Goal: Transaction & Acquisition: Purchase product/service

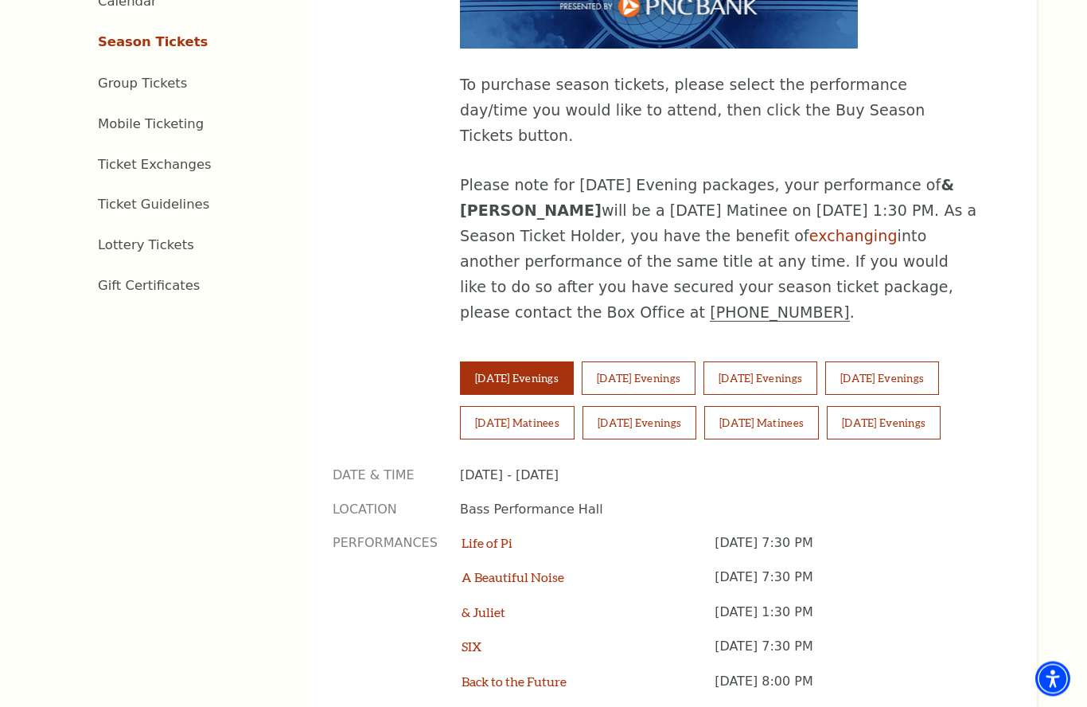
scroll to position [876, 0]
click at [939, 361] on button "[DATE] Evenings" at bounding box center [883, 377] width 114 height 33
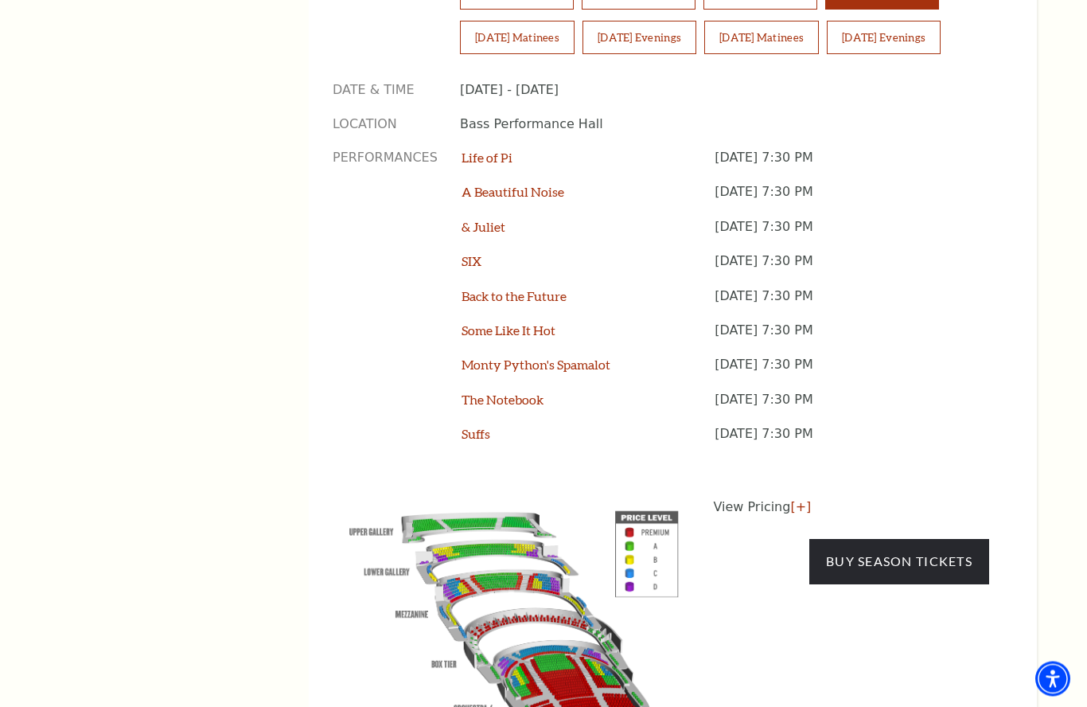
scroll to position [1448, 0]
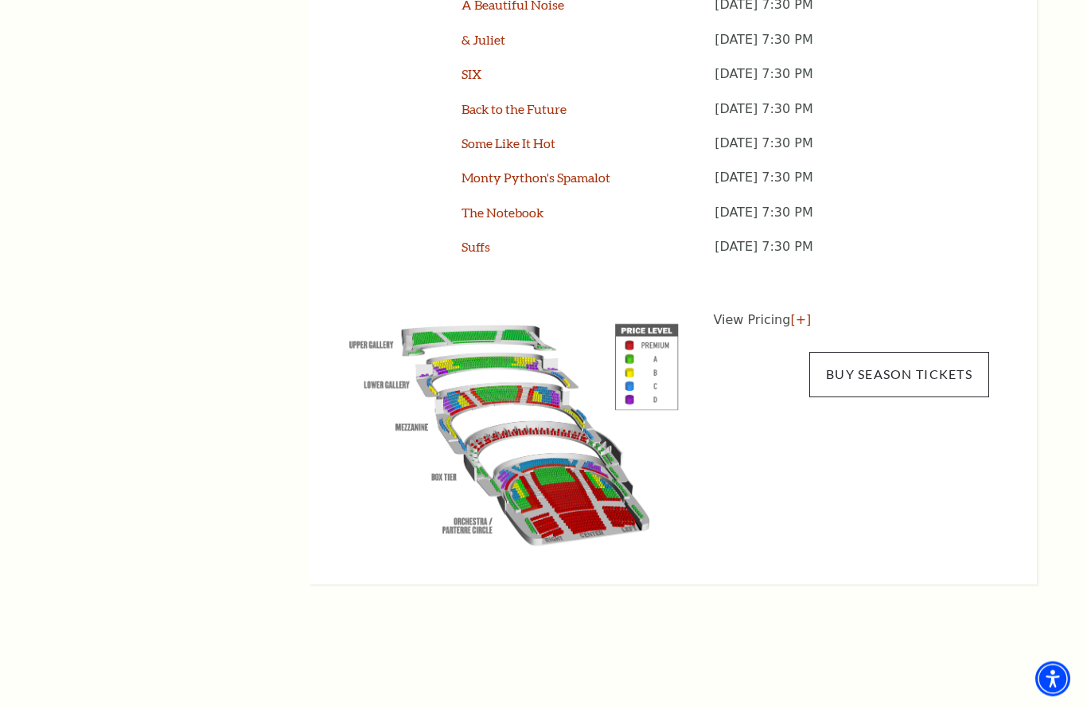
click at [915, 353] on link "Buy Season Tickets" at bounding box center [900, 375] width 180 height 45
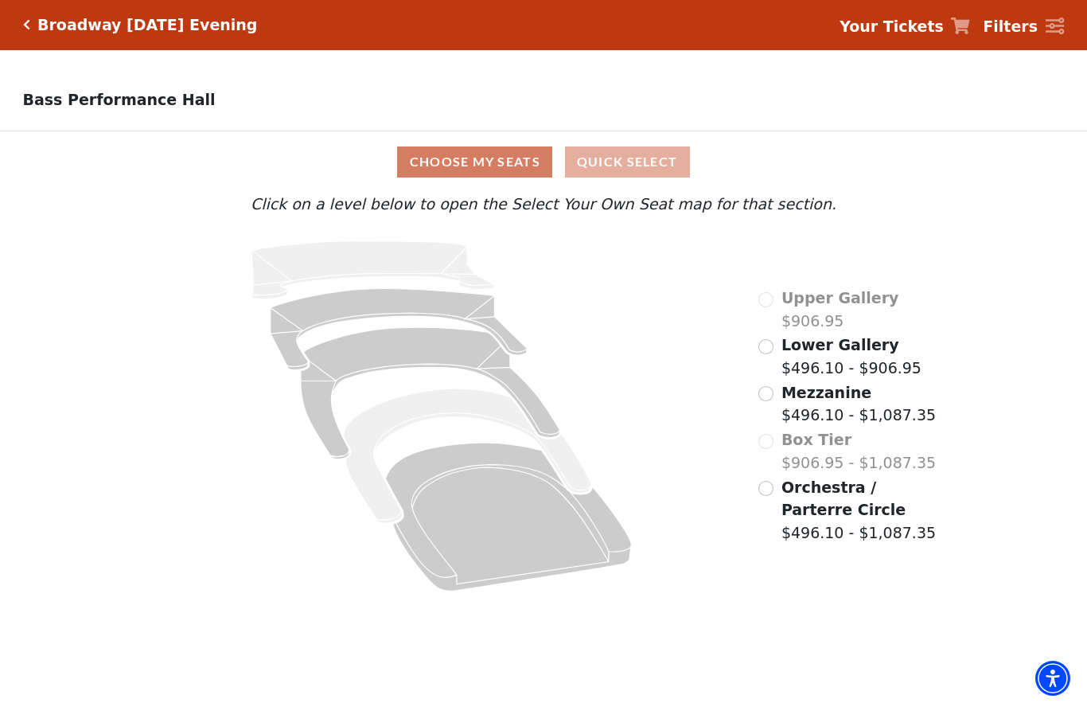
click at [662, 168] on button "Quick Select" at bounding box center [627, 162] width 125 height 31
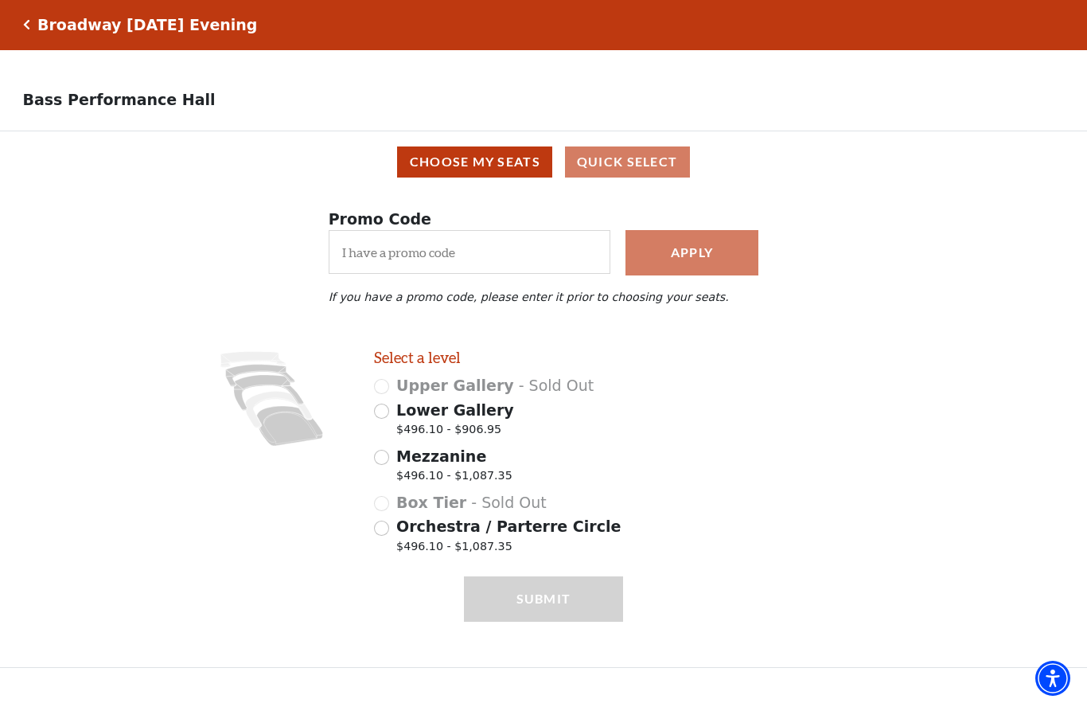
click at [36, 25] on div "Broadway [DATE] Evening" at bounding box center [144, 26] width 228 height 18
click at [41, 30] on h5 "Broadway [DATE] Evening" at bounding box center [147, 26] width 220 height 18
click at [29, 28] on icon "Click here to go back to filters" at bounding box center [26, 25] width 7 height 11
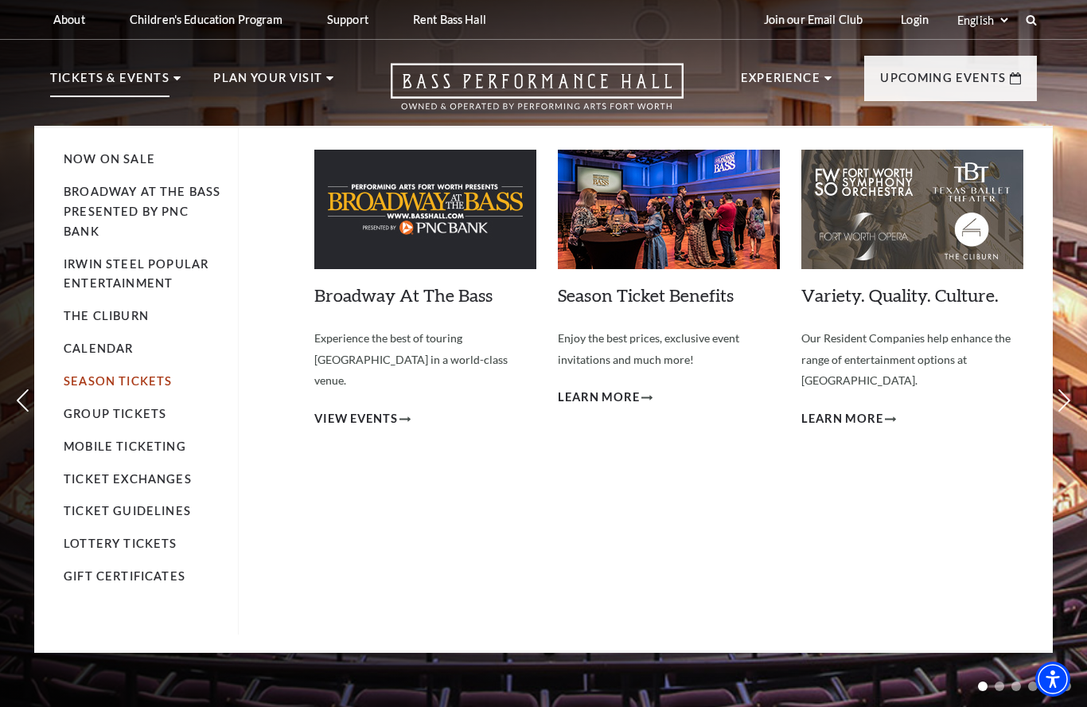
click at [147, 379] on link "Season Tickets" at bounding box center [118, 381] width 108 height 14
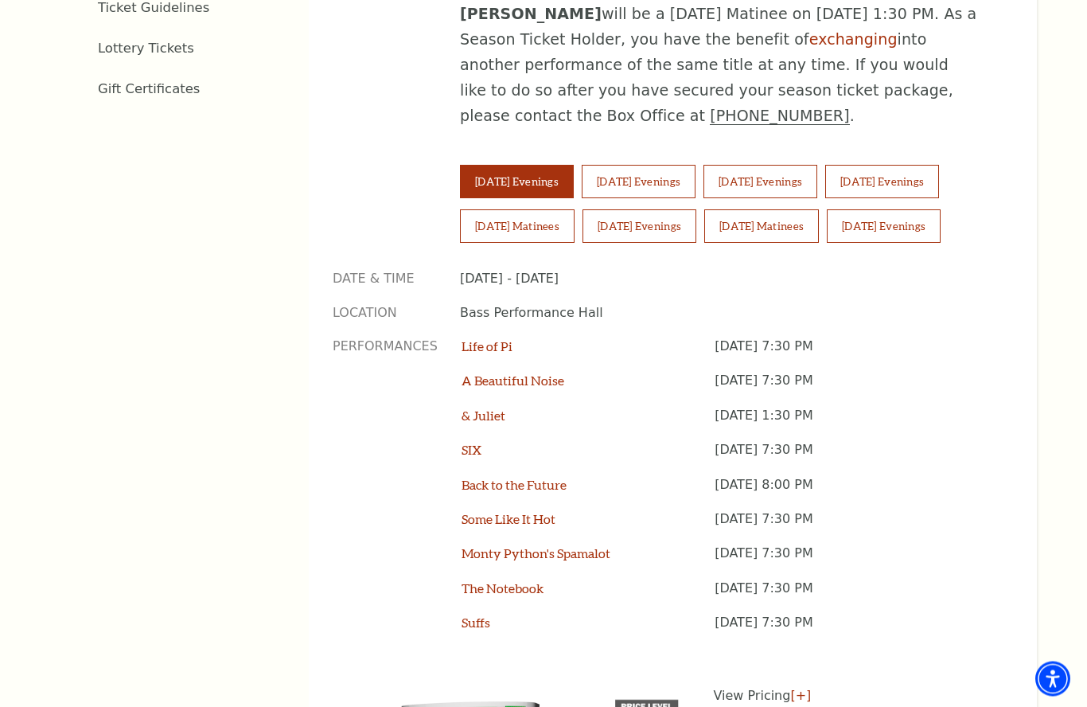
scroll to position [1073, 0]
click at [939, 165] on button "Friday Evenings" at bounding box center [883, 181] width 114 height 33
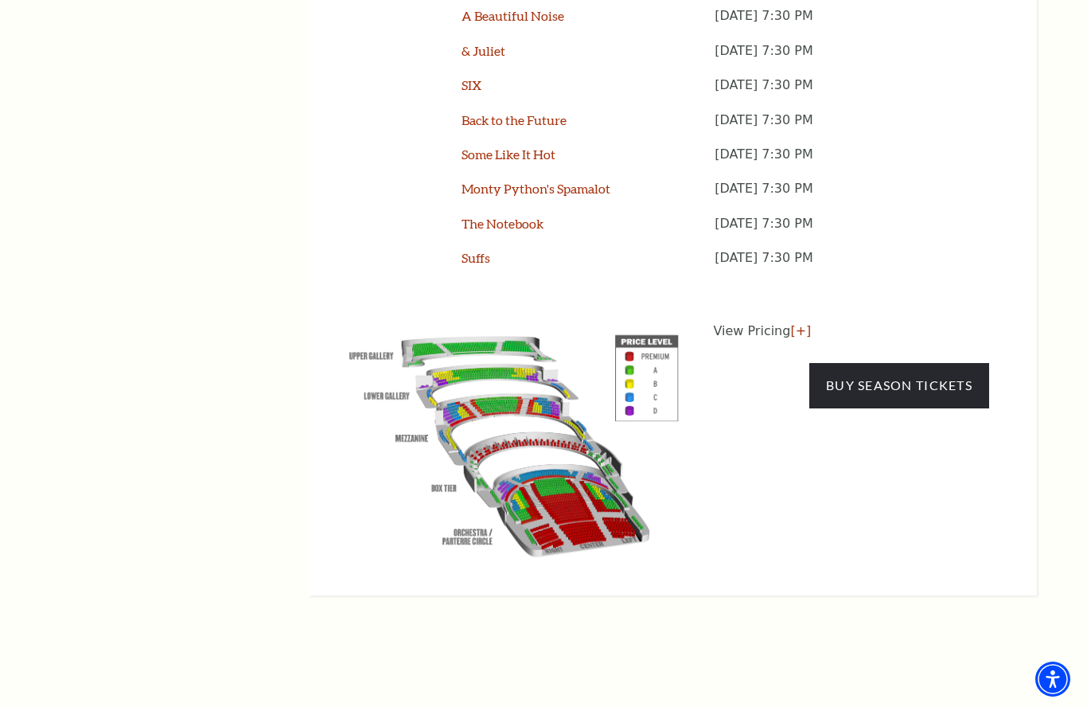
scroll to position [1461, 0]
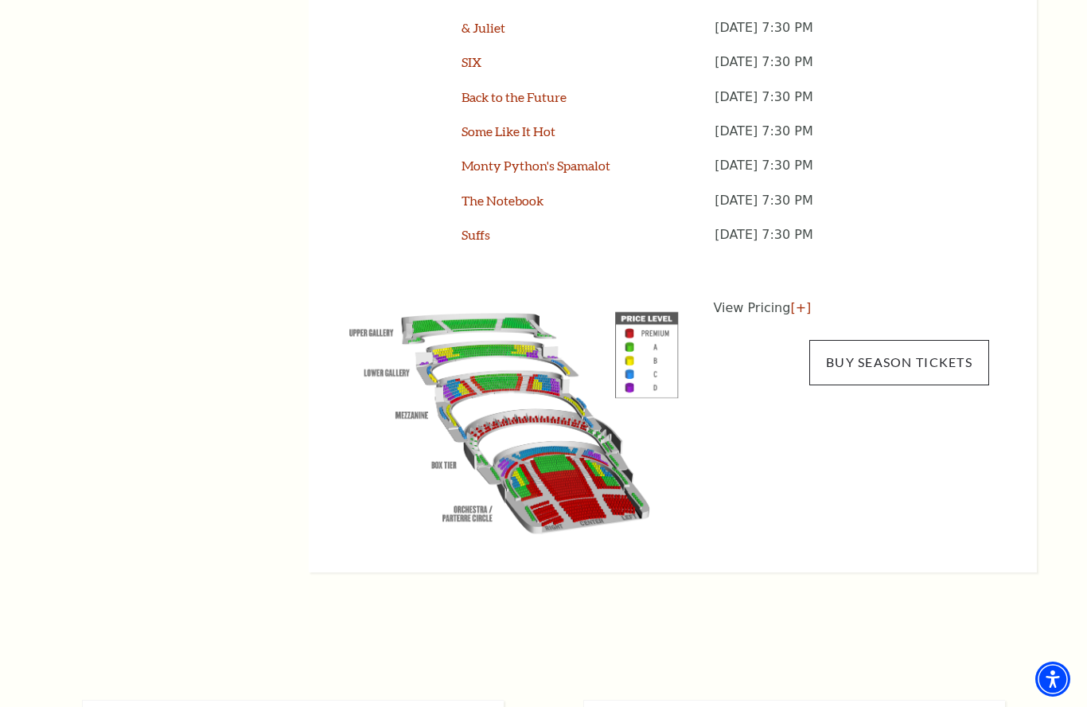
click at [897, 340] on link "Buy Season Tickets" at bounding box center [900, 362] width 180 height 45
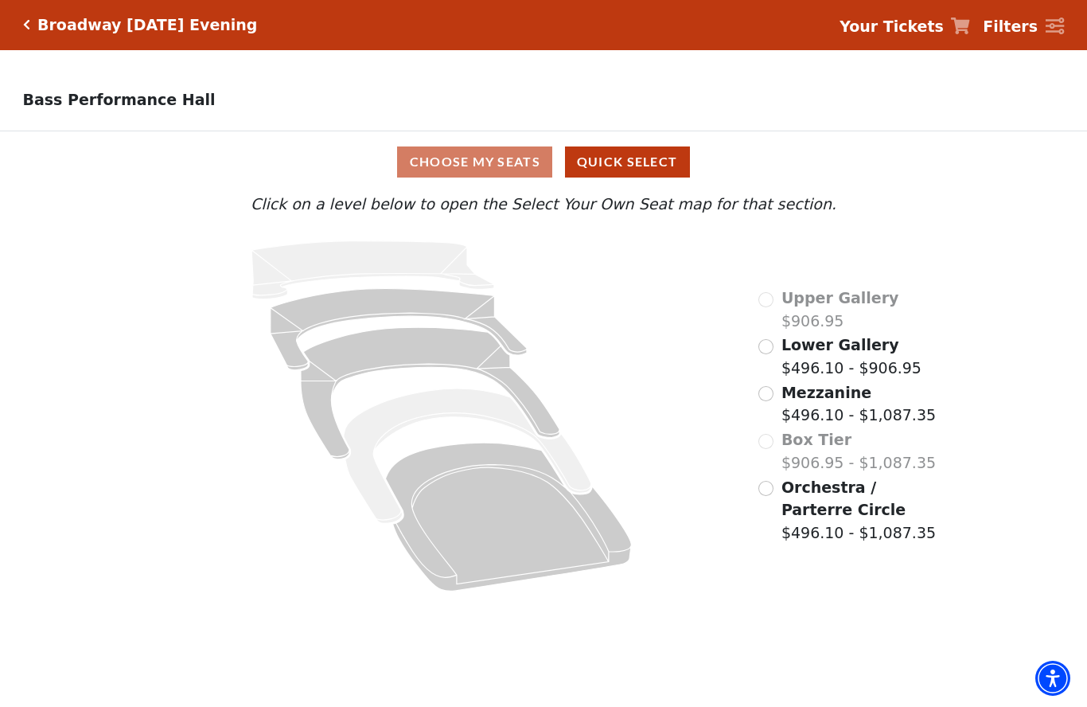
click at [771, 400] on input "Mezzanine$496.10 - $1,087.35\a" at bounding box center [766, 394] width 15 height 15
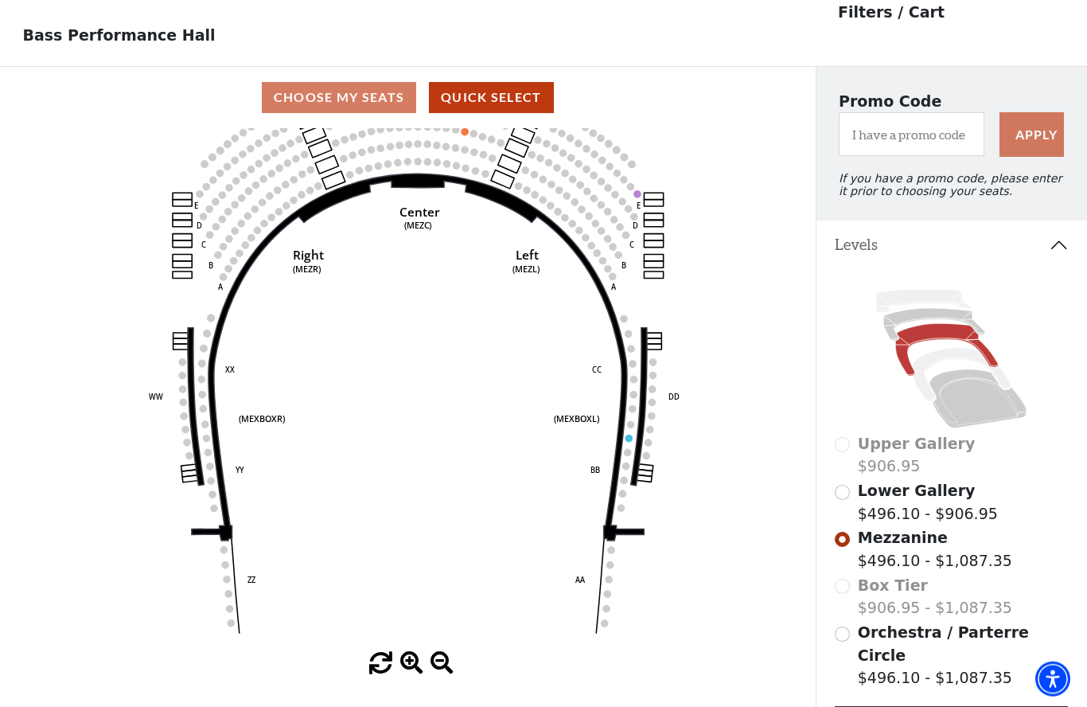
click at [849, 485] on input "Lower Gallery$496.10 - $906.95\a" at bounding box center [842, 492] width 15 height 15
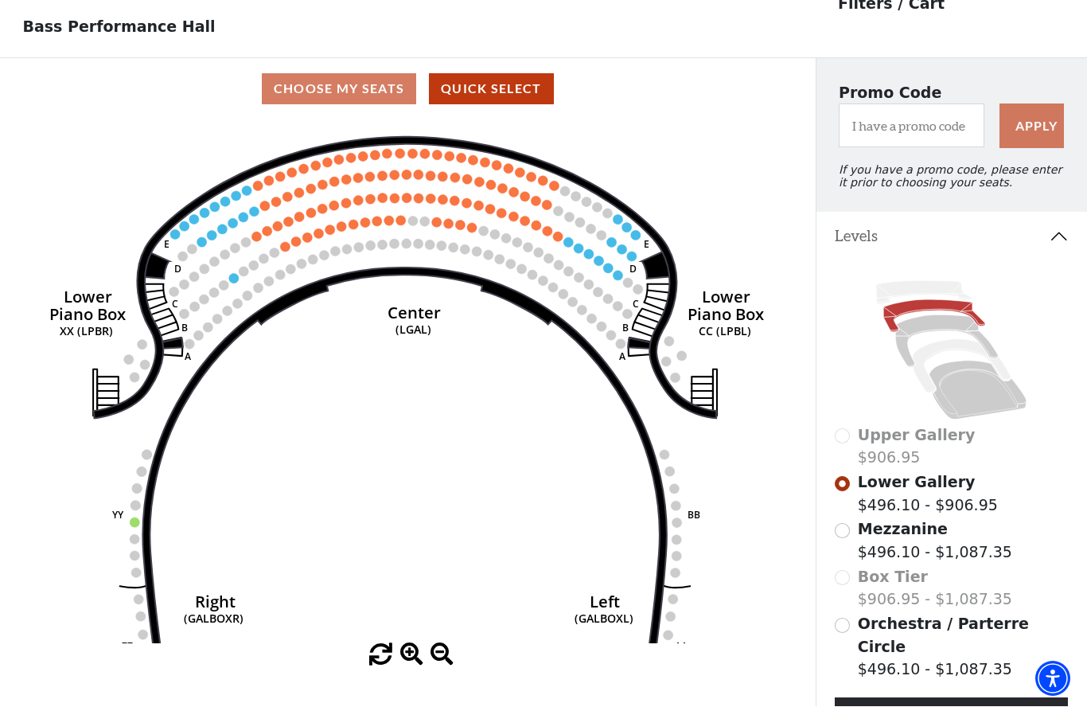
scroll to position [74, 0]
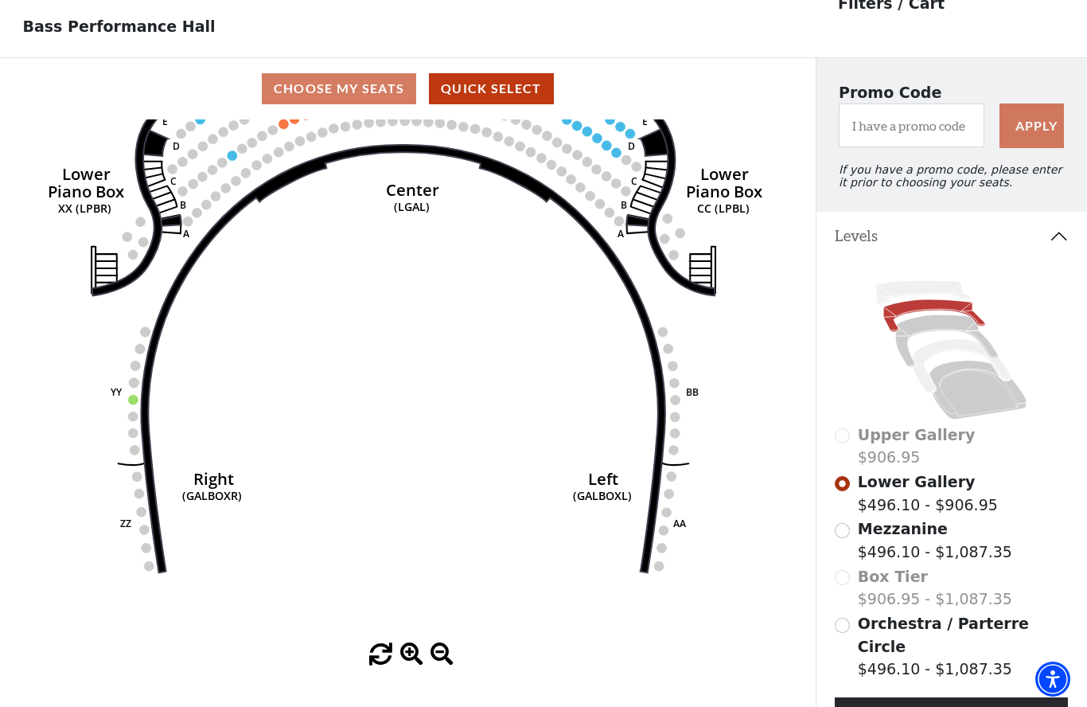
click at [1064, 469] on div "Upper Gallery $906.95" at bounding box center [951, 446] width 233 height 45
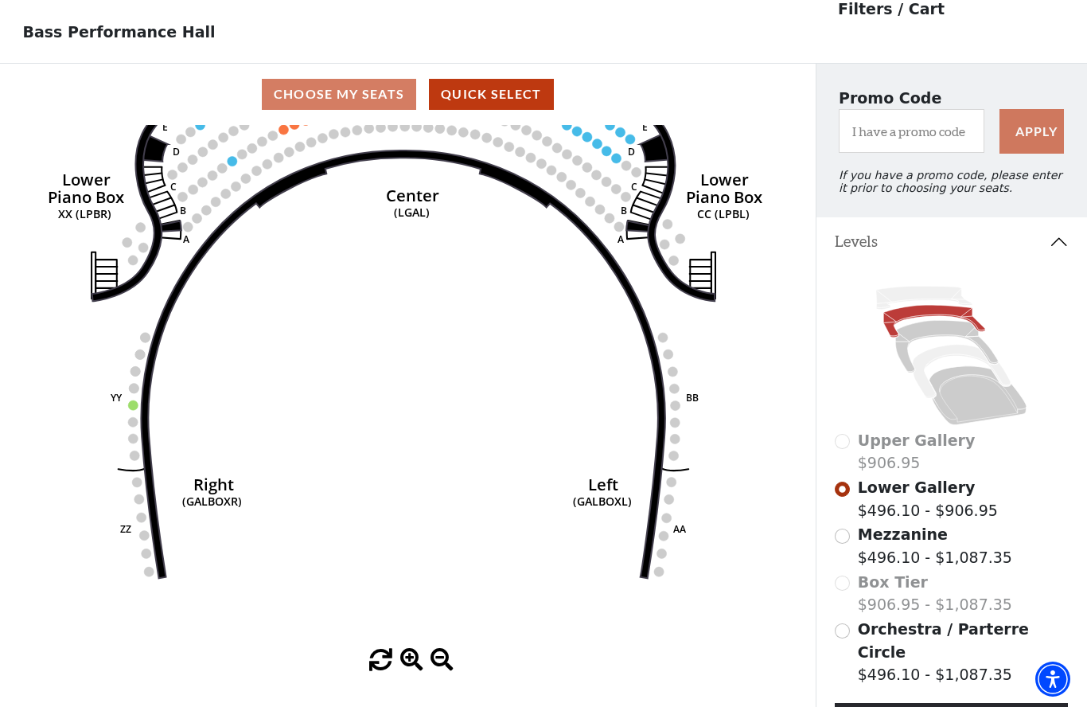
click at [844, 627] on input "Orchestra / Parterre Circle$496.10 - $1,087.35\a" at bounding box center [842, 630] width 15 height 15
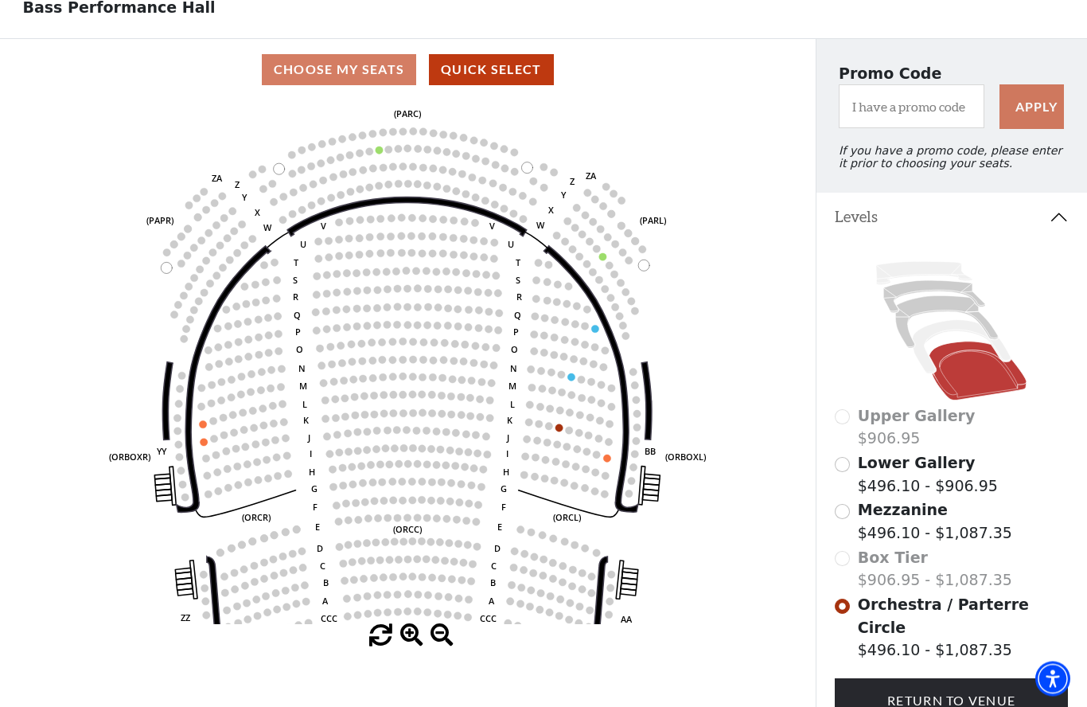
scroll to position [94, 0]
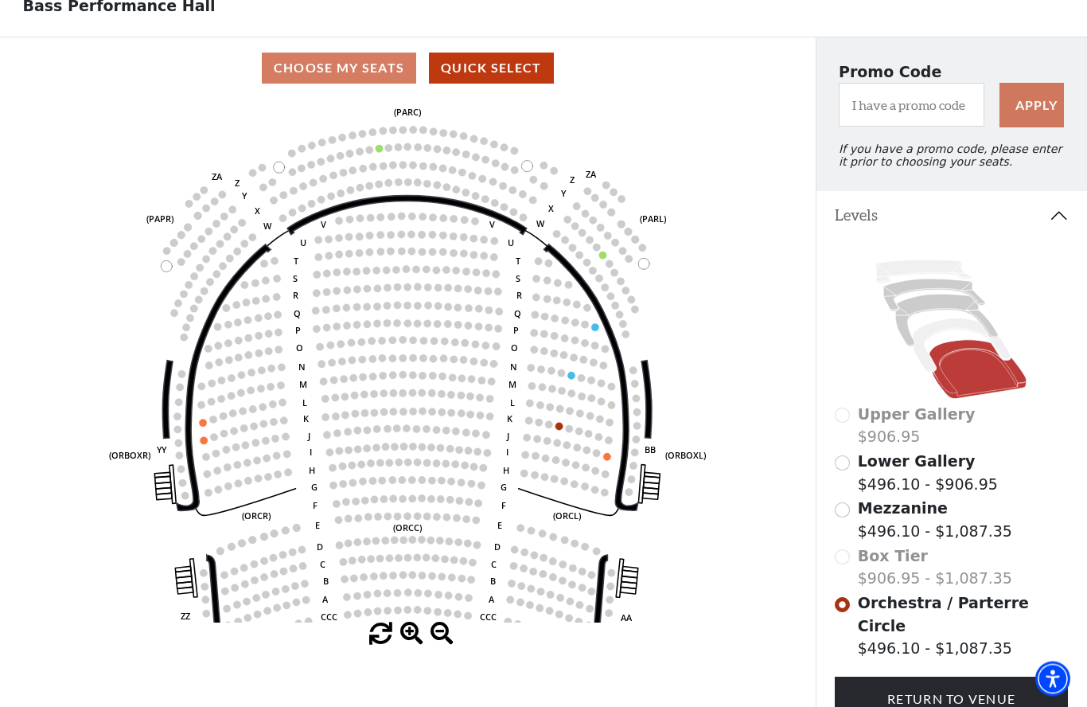
click at [846, 553] on div "Box Tier $906.95 - $1,087.35" at bounding box center [951, 567] width 233 height 45
click at [845, 560] on div "Box Tier $906.95 - $1,087.35" at bounding box center [951, 567] width 233 height 45
click at [848, 514] on input "Mezzanine$496.10 - $1,087.35\a" at bounding box center [842, 509] width 15 height 15
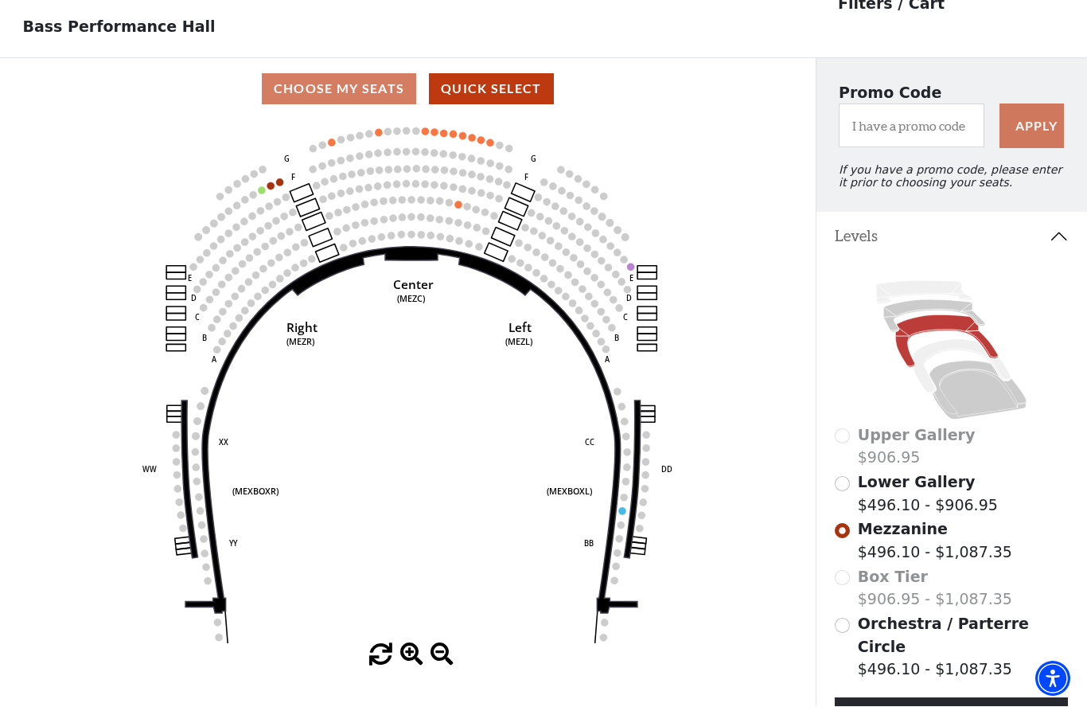
scroll to position [74, 0]
click at [848, 482] on input "Lower Gallery$496.10 - $906.95\a" at bounding box center [842, 483] width 15 height 15
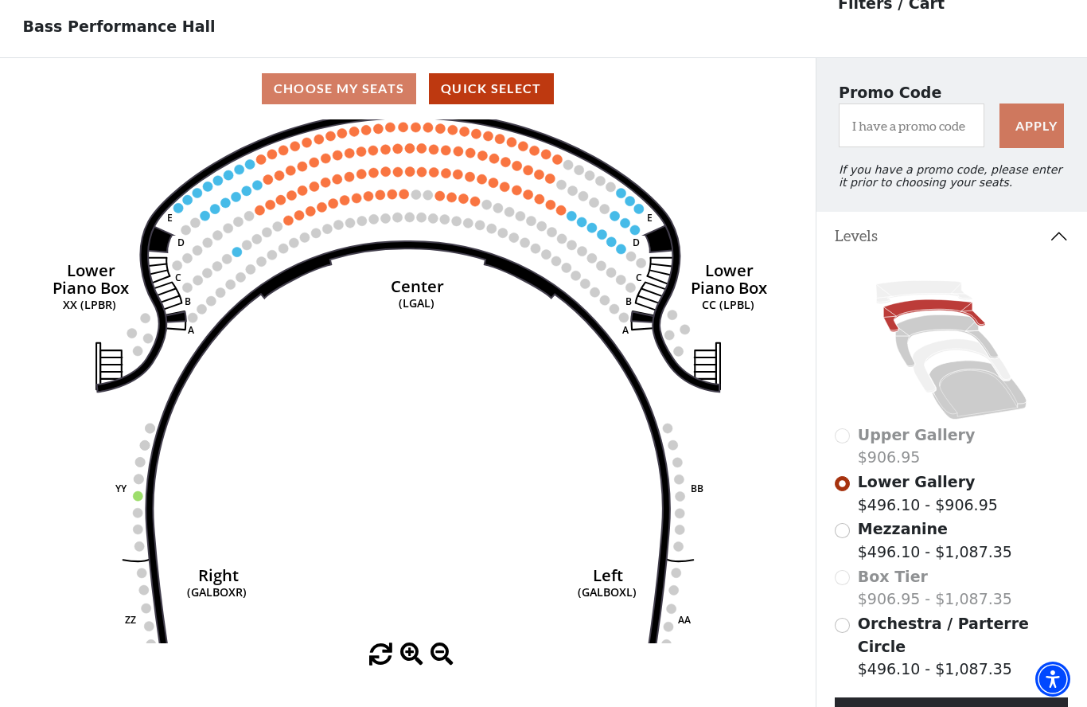
click at [469, 579] on icon "Right (GALBOXR) E D C B A E D C B A YY ZZ Left (GALBOXL) BB AA Center Lower Pia…" at bounding box center [408, 381] width 734 height 524
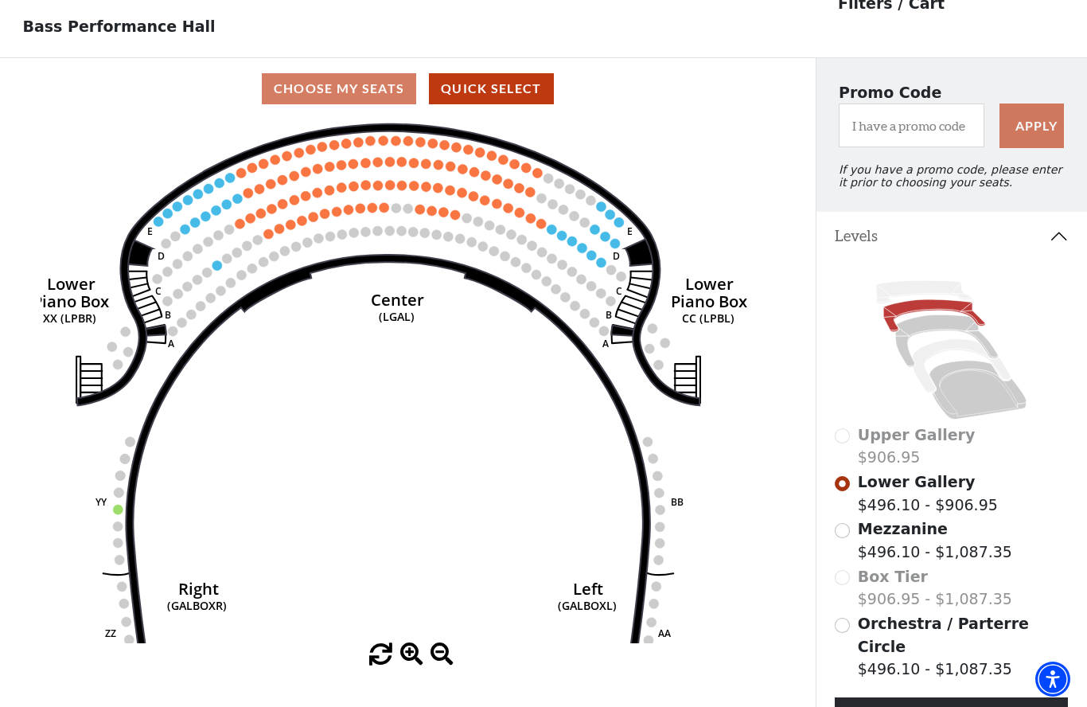
click at [456, 220] on circle at bounding box center [456, 215] width 10 height 10
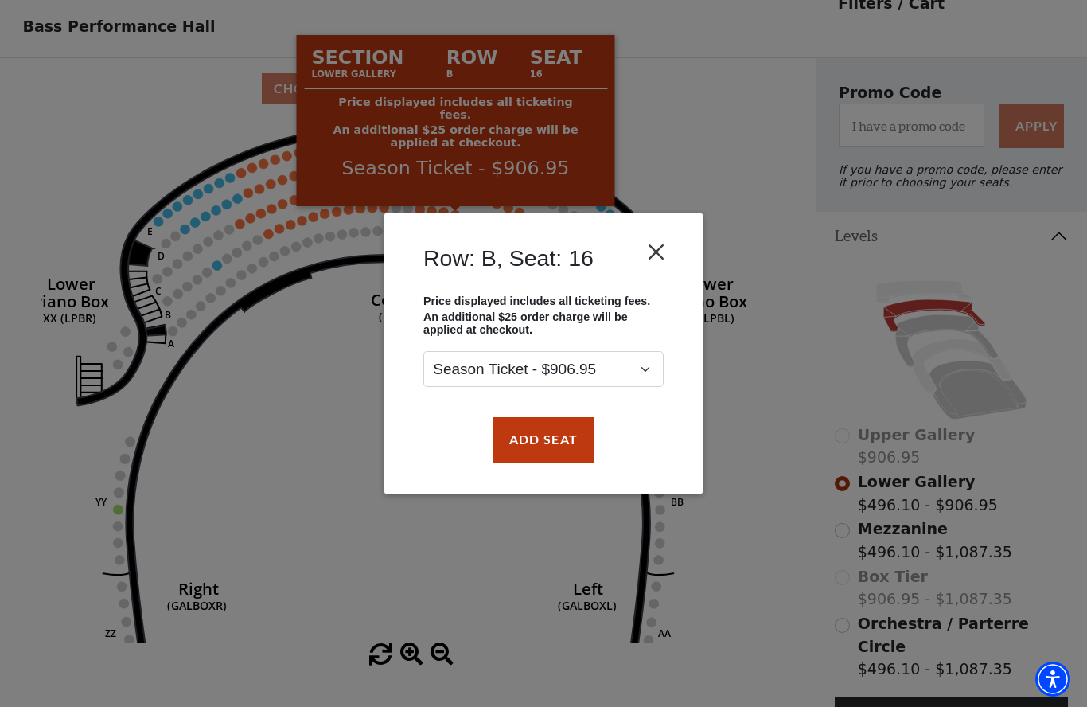
click at [658, 252] on button "Close" at bounding box center [657, 252] width 30 height 30
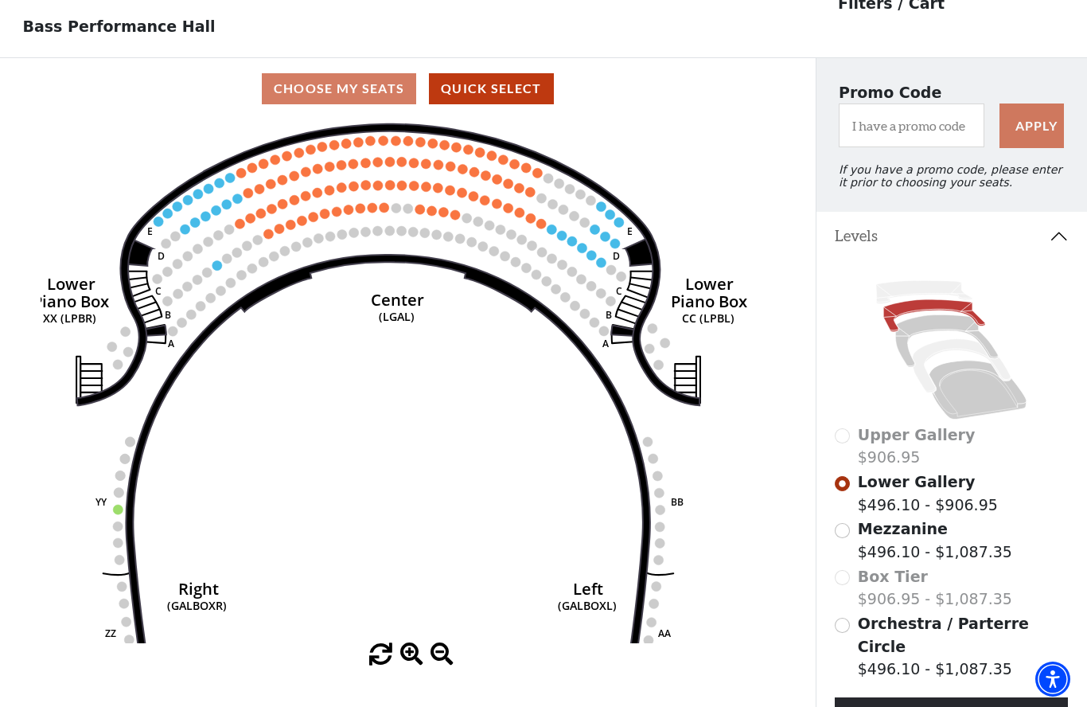
click at [592, 259] on circle at bounding box center [592, 255] width 10 height 10
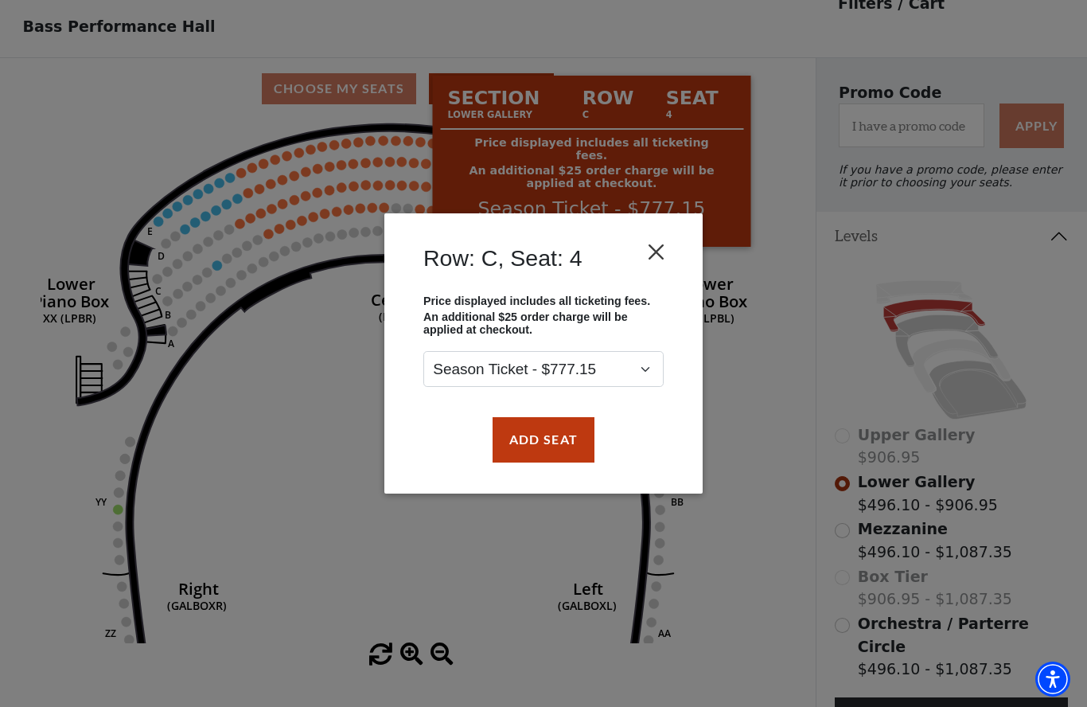
click at [653, 248] on button "Close" at bounding box center [657, 252] width 30 height 30
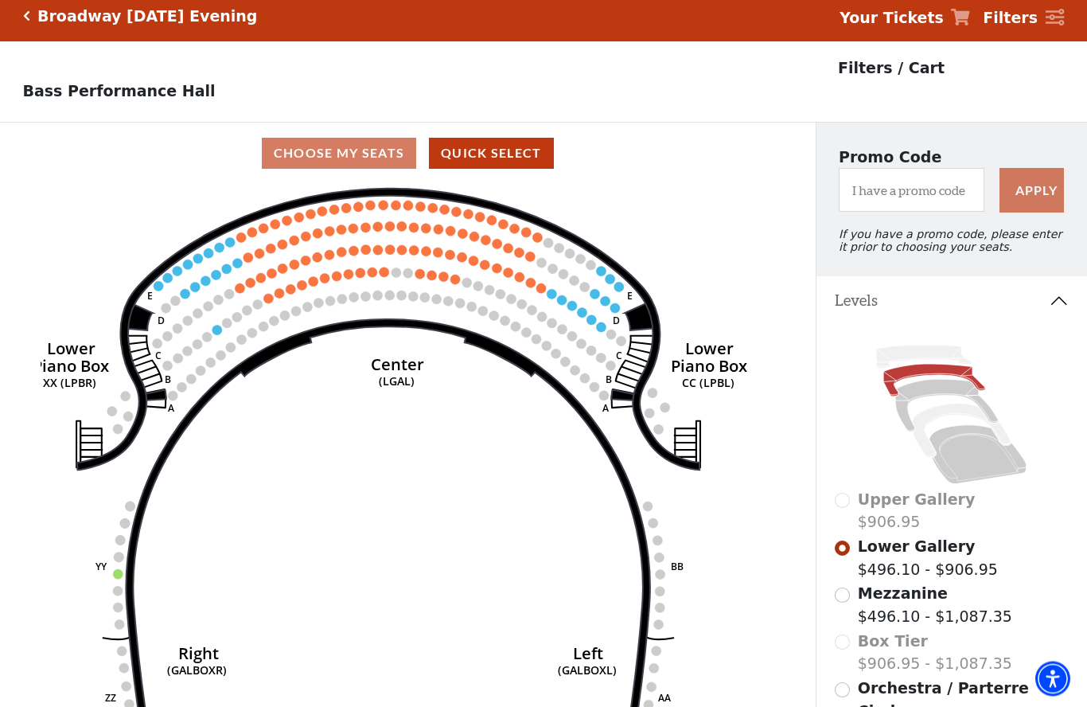
scroll to position [0, 0]
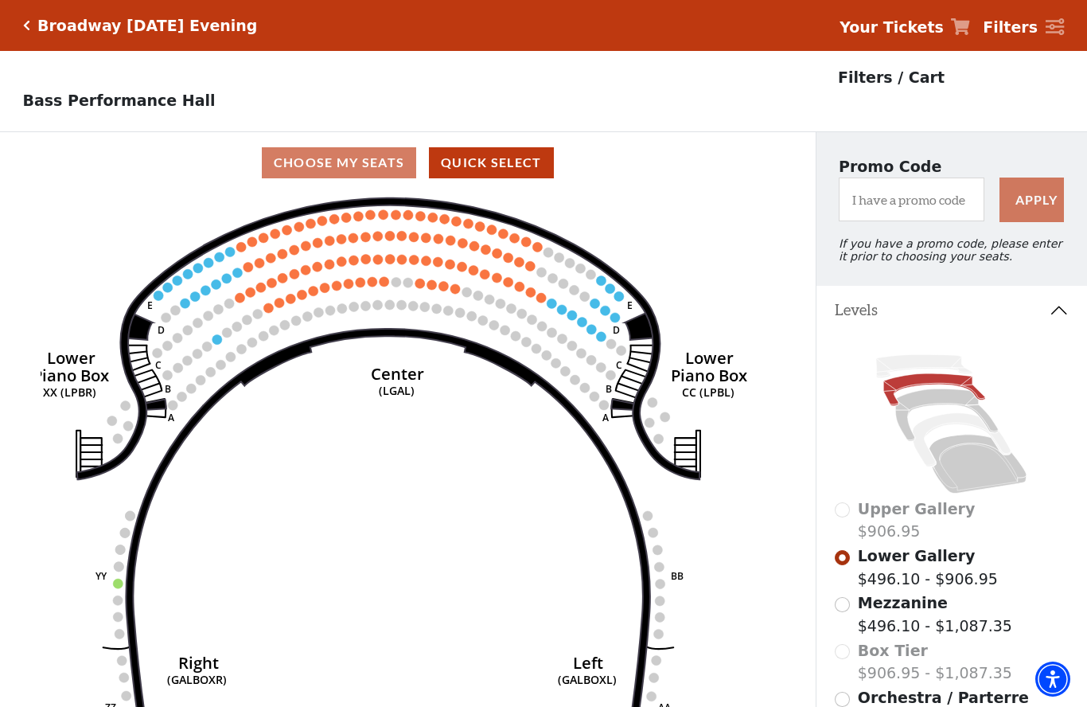
click at [39, 29] on h5 "Broadway Friday Evening" at bounding box center [147, 26] width 220 height 18
click at [41, 33] on h5 "Broadway Friday Evening" at bounding box center [147, 26] width 220 height 18
click at [114, 28] on h5 "Broadway Friday Evening" at bounding box center [147, 26] width 220 height 18
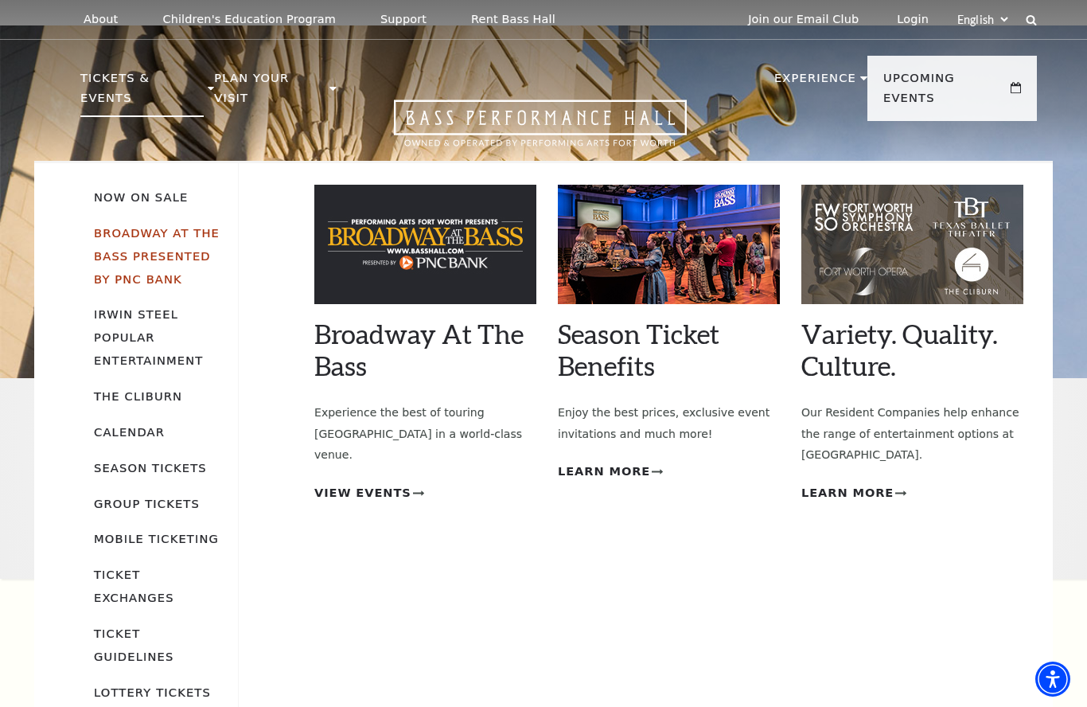
click at [205, 235] on link "Broadway At The Bass presented by PNC Bank" at bounding box center [157, 256] width 126 height 60
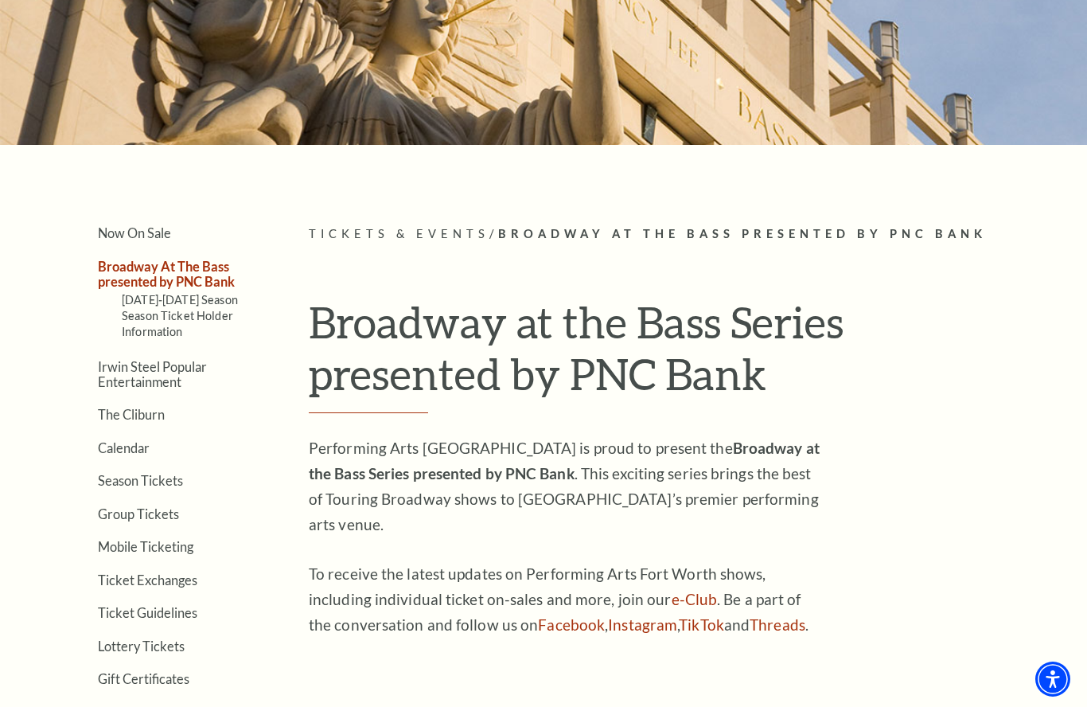
scroll to position [215, 0]
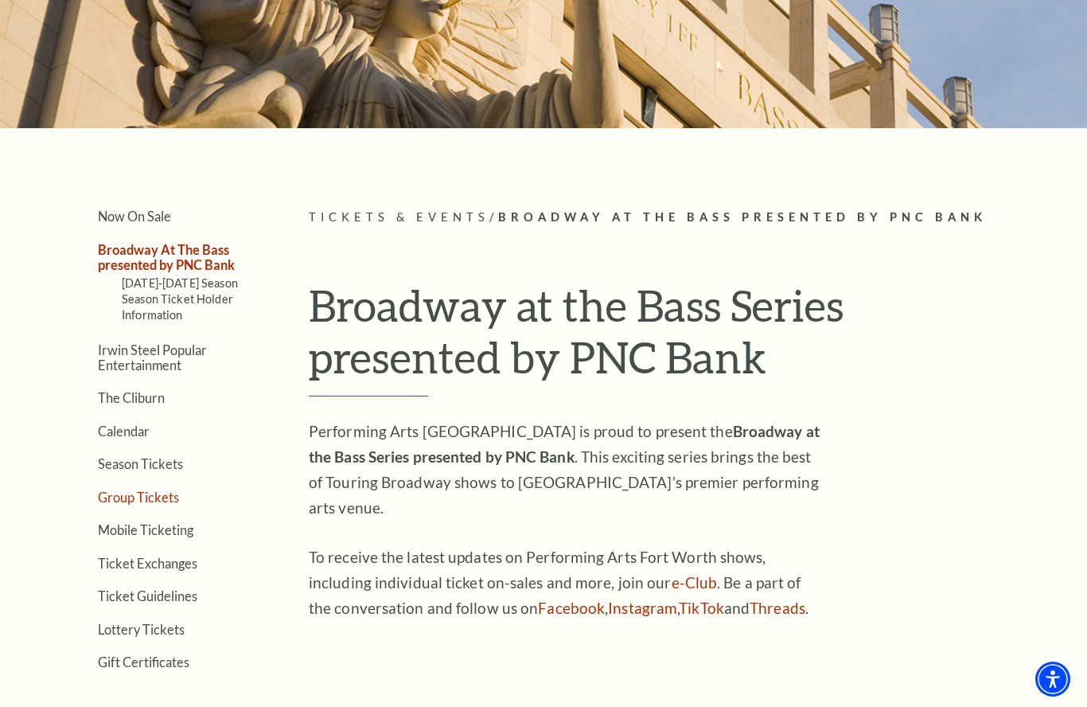
click at [135, 494] on link "Group Tickets" at bounding box center [138, 497] width 81 height 15
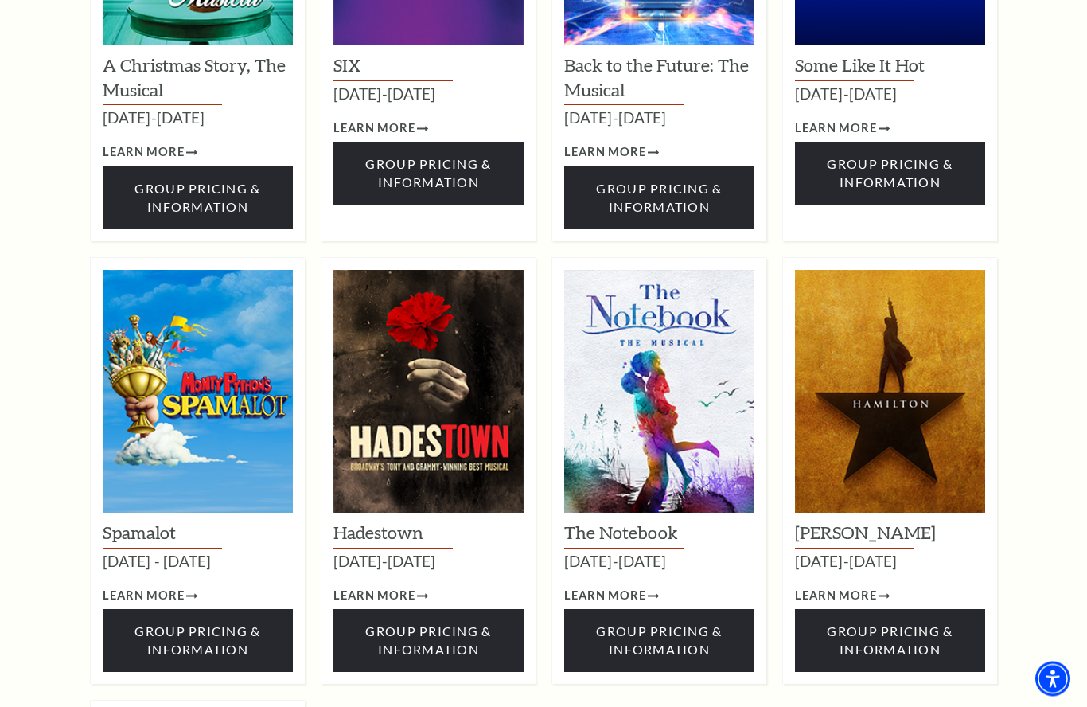
scroll to position [1971, 0]
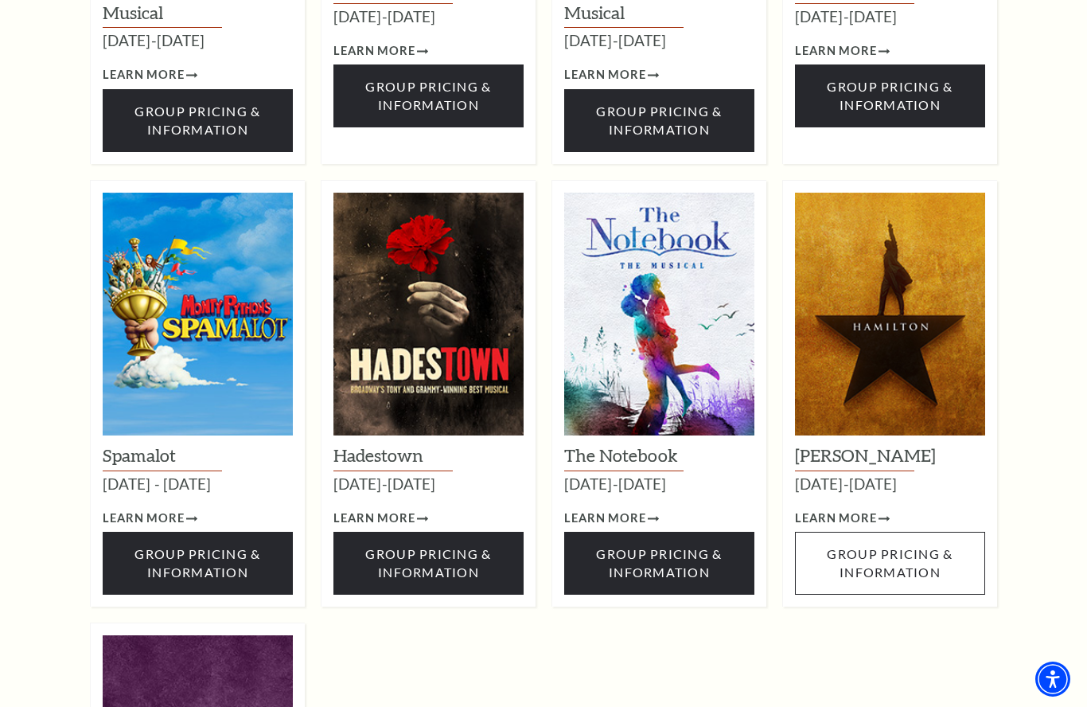
click at [908, 546] on span "Group Pricing & Information" at bounding box center [890, 562] width 126 height 33
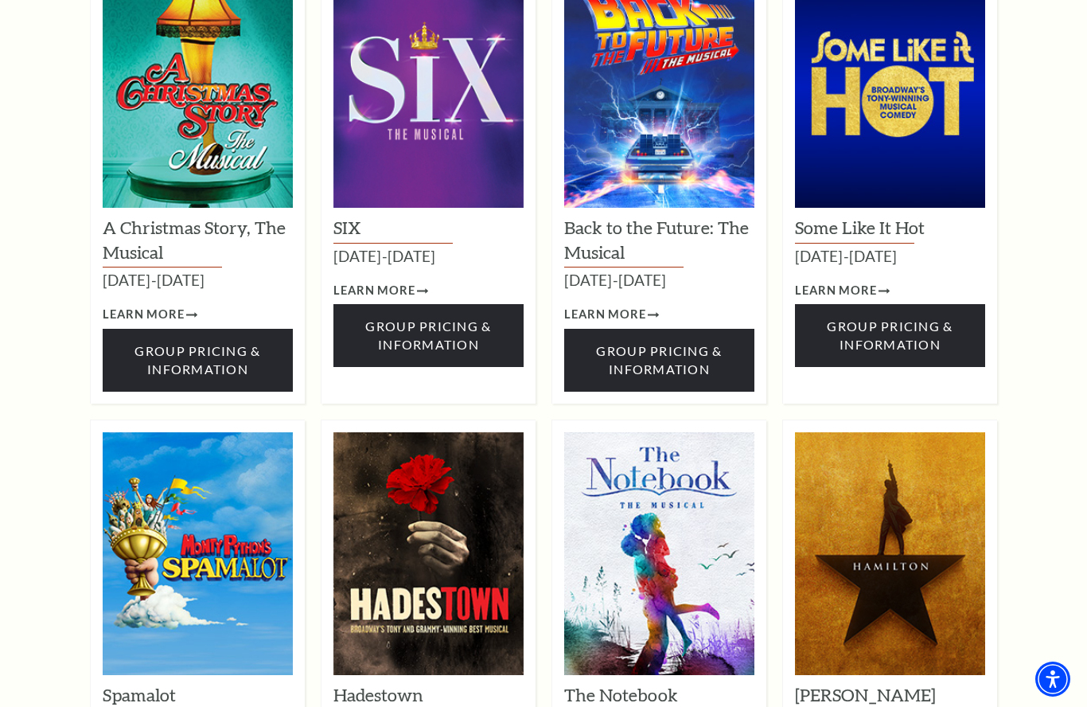
scroll to position [1993, 0]
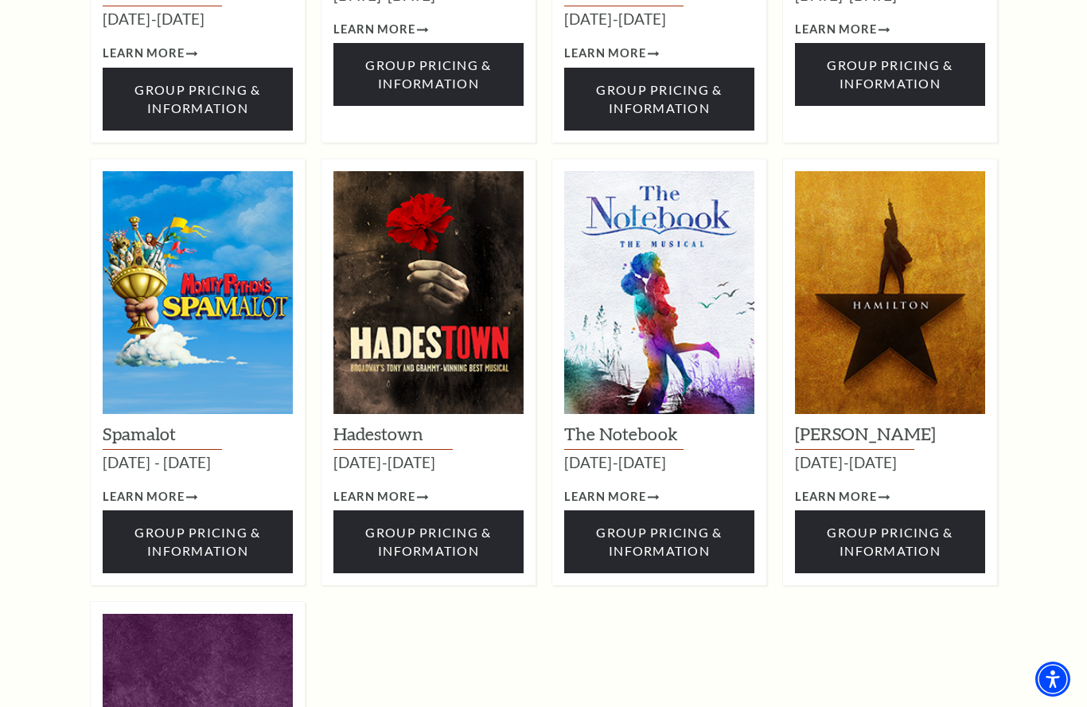
click at [921, 271] on img at bounding box center [890, 292] width 190 height 243
click at [912, 217] on img at bounding box center [890, 292] width 190 height 243
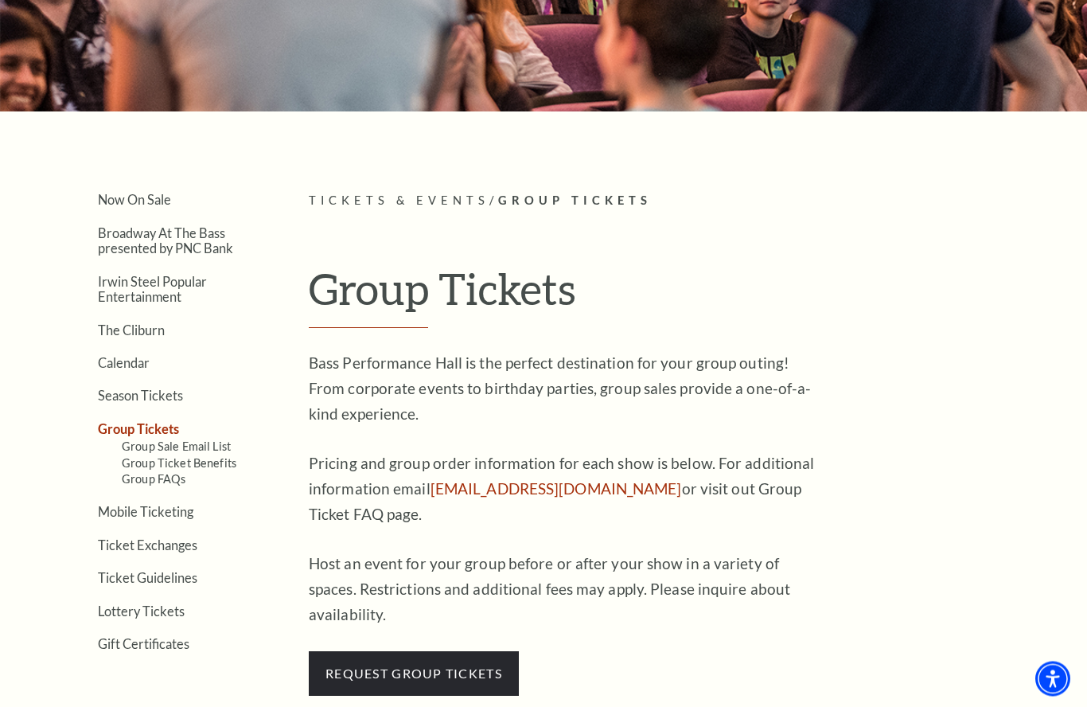
scroll to position [232, 0]
click at [226, 459] on link "Group Ticket Benefits" at bounding box center [179, 463] width 115 height 14
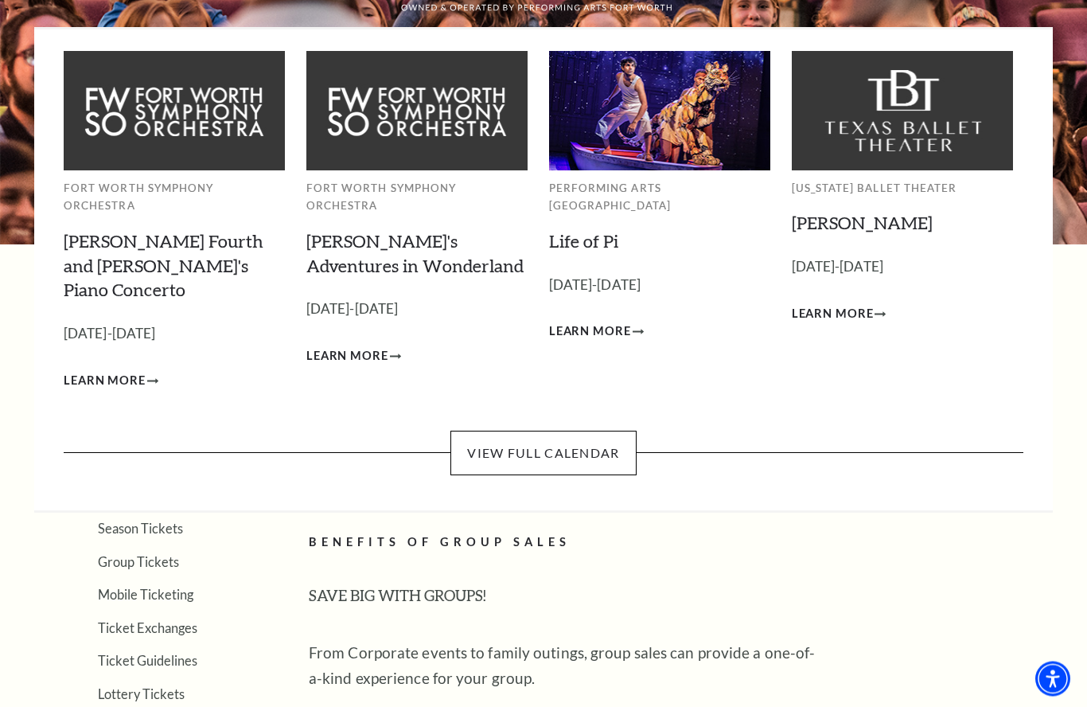
scroll to position [99, 0]
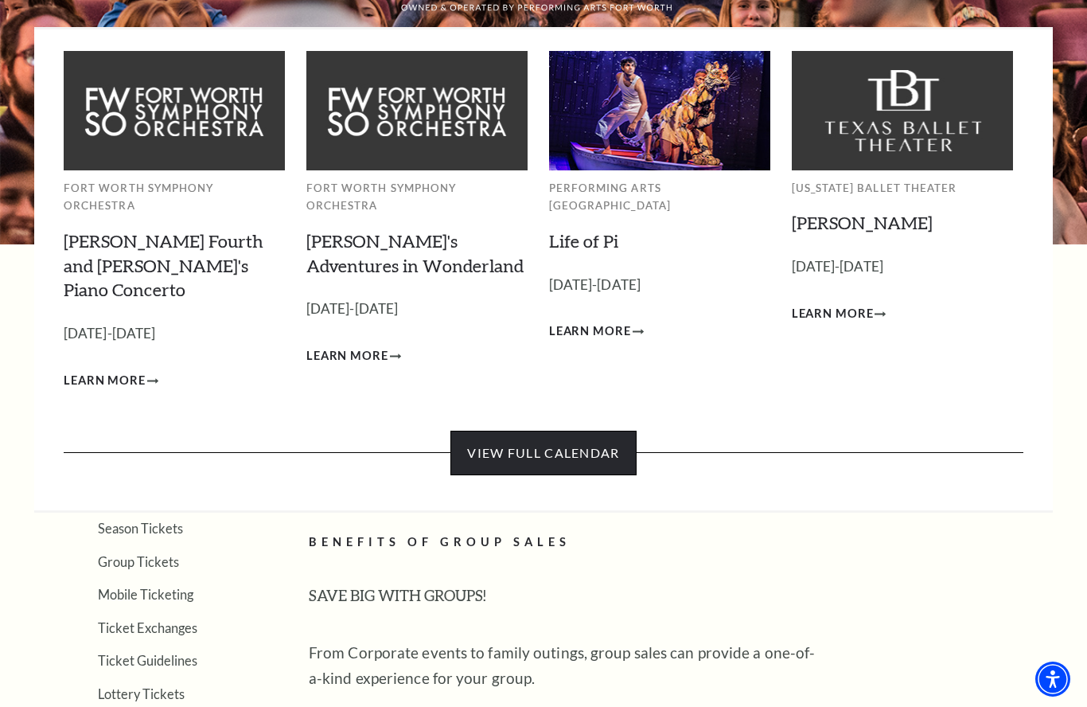
click at [580, 431] on link "View Full Calendar" at bounding box center [543, 453] width 185 height 45
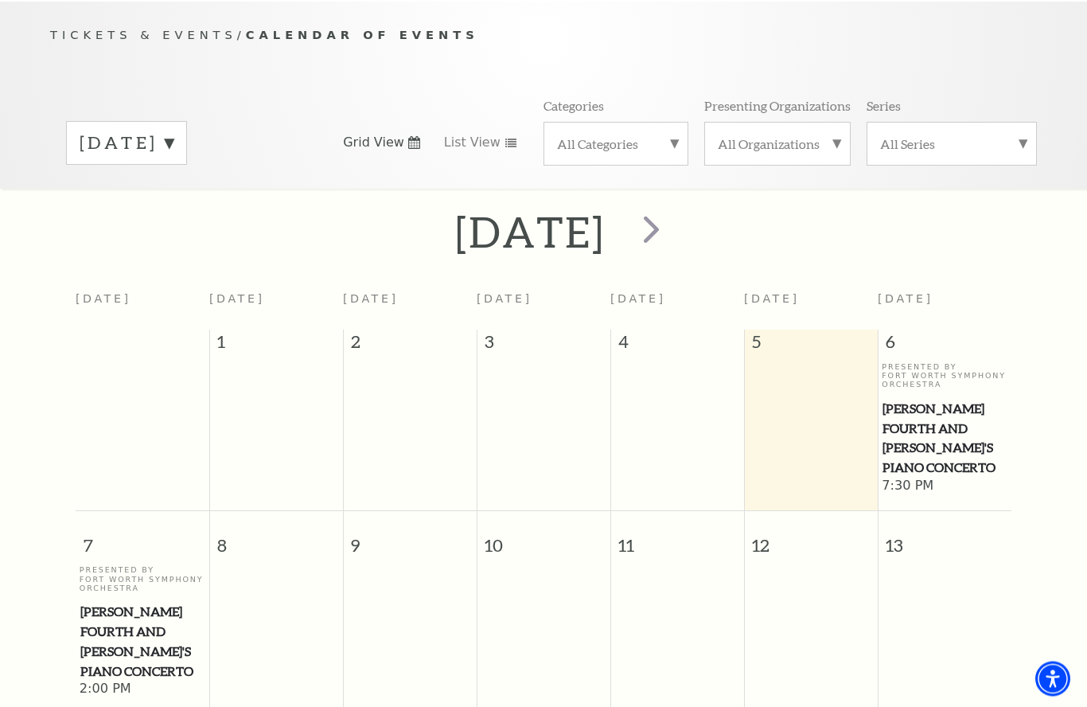
scroll to position [159, 0]
click at [674, 221] on span "next" at bounding box center [651, 228] width 45 height 45
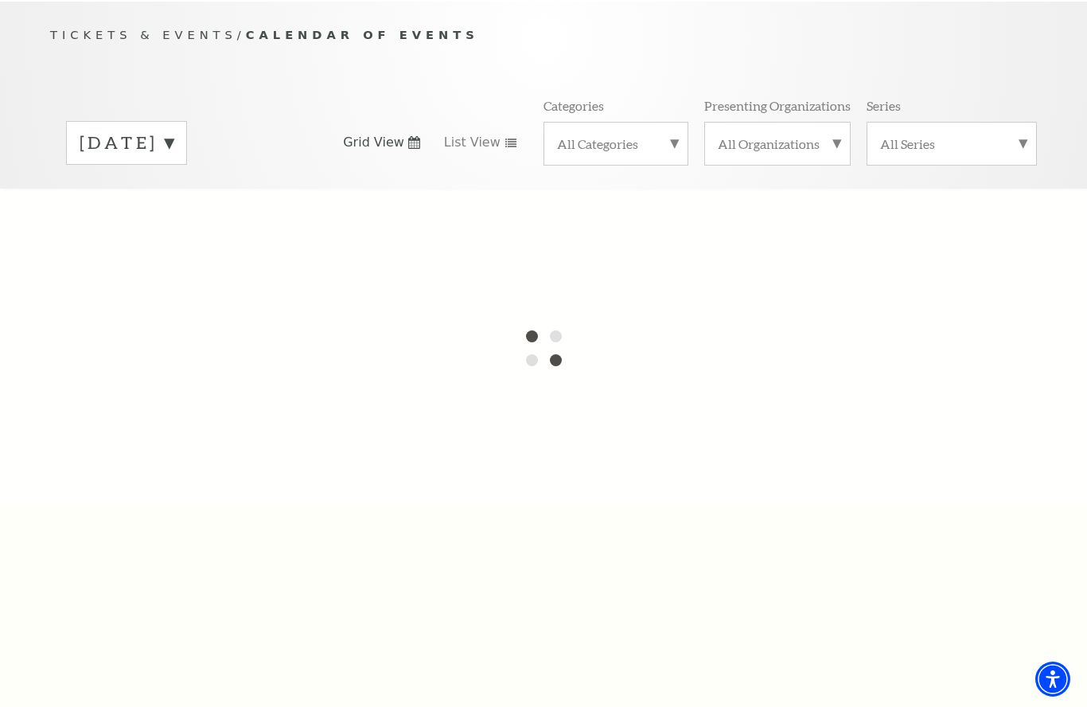
click at [174, 143] on label "[DATE]" at bounding box center [127, 143] width 94 height 25
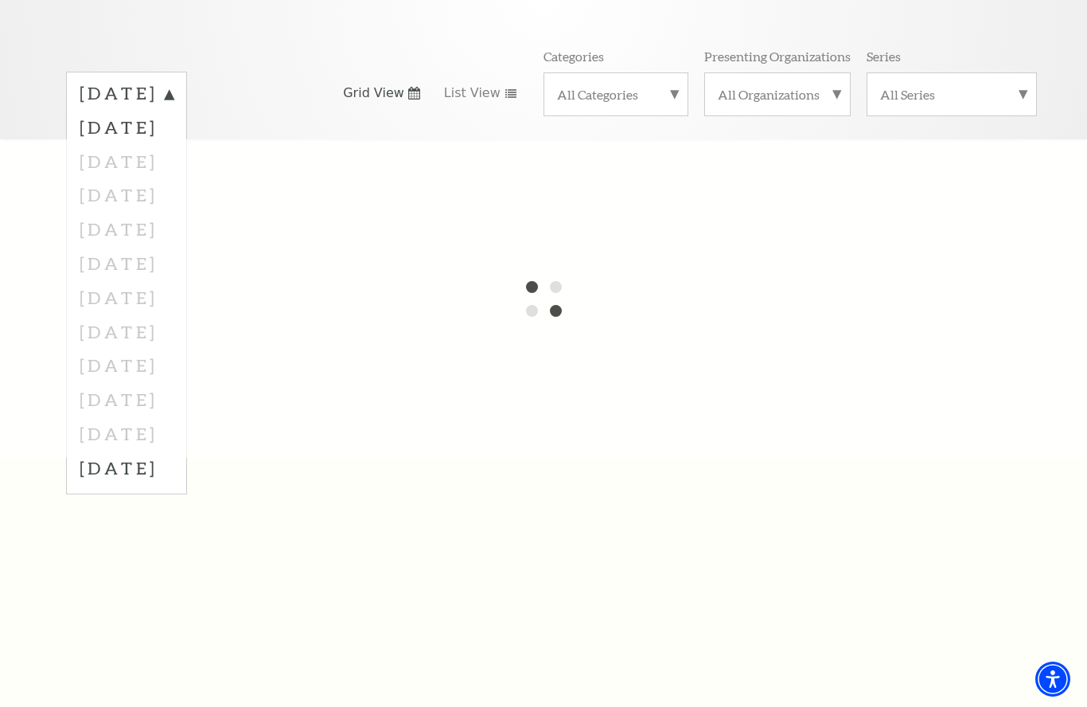
scroll to position [214, 0]
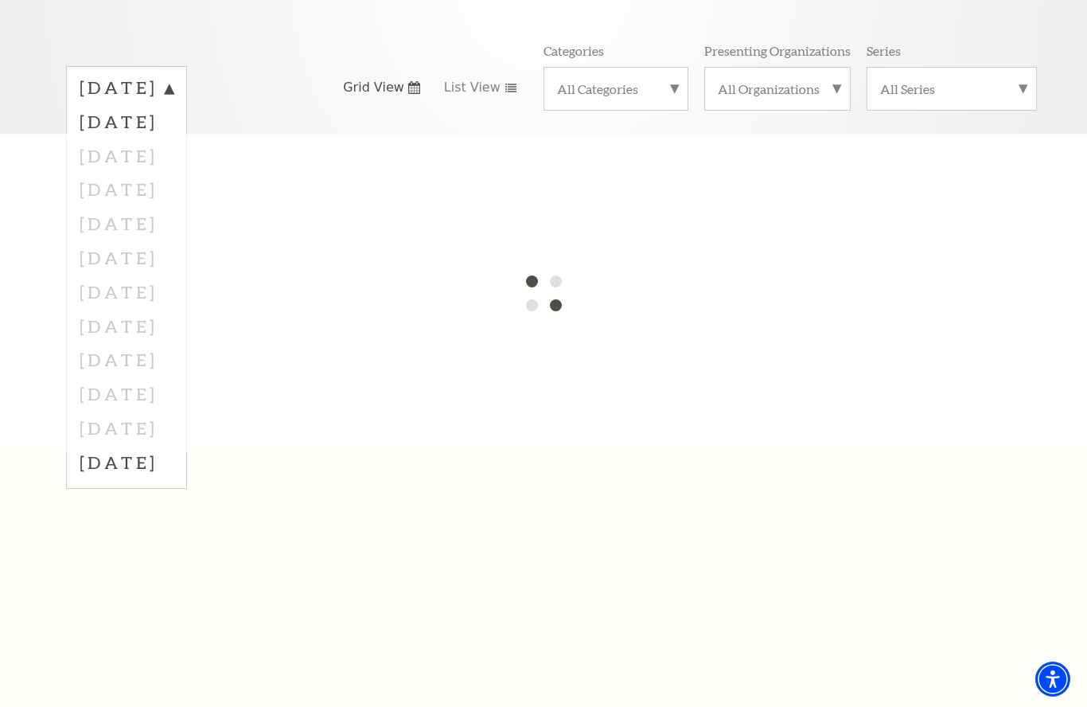
click at [174, 390] on div at bounding box center [543, 293] width 1087 height 318
click at [183, 389] on div at bounding box center [543, 293] width 1087 height 318
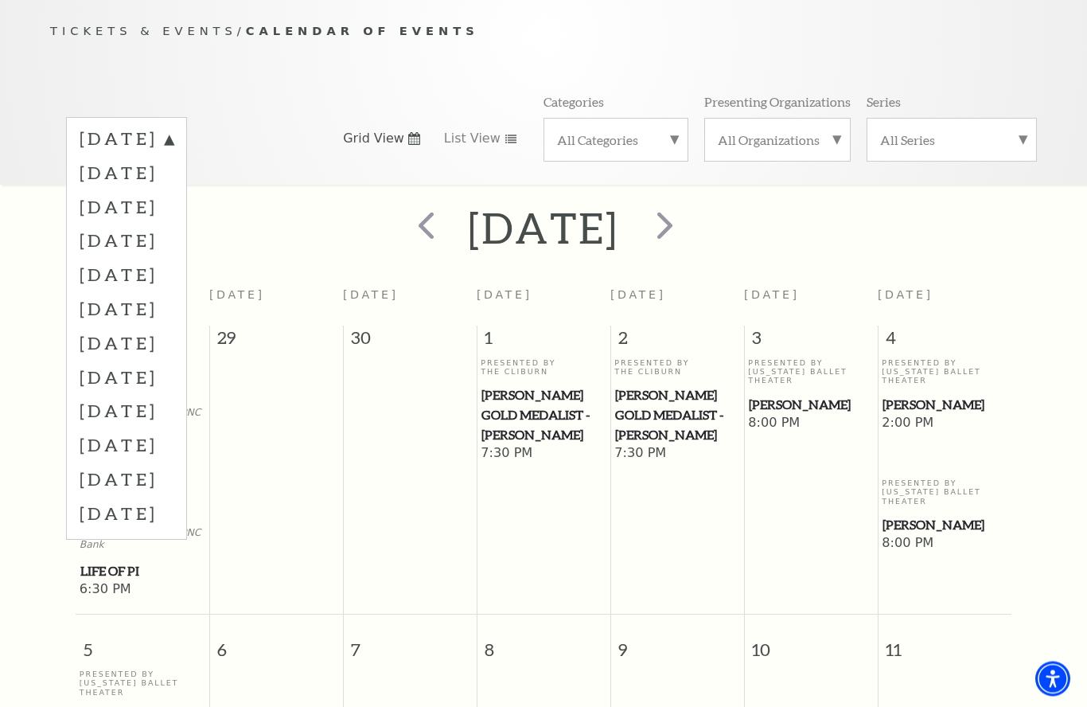
scroll to position [159, 0]
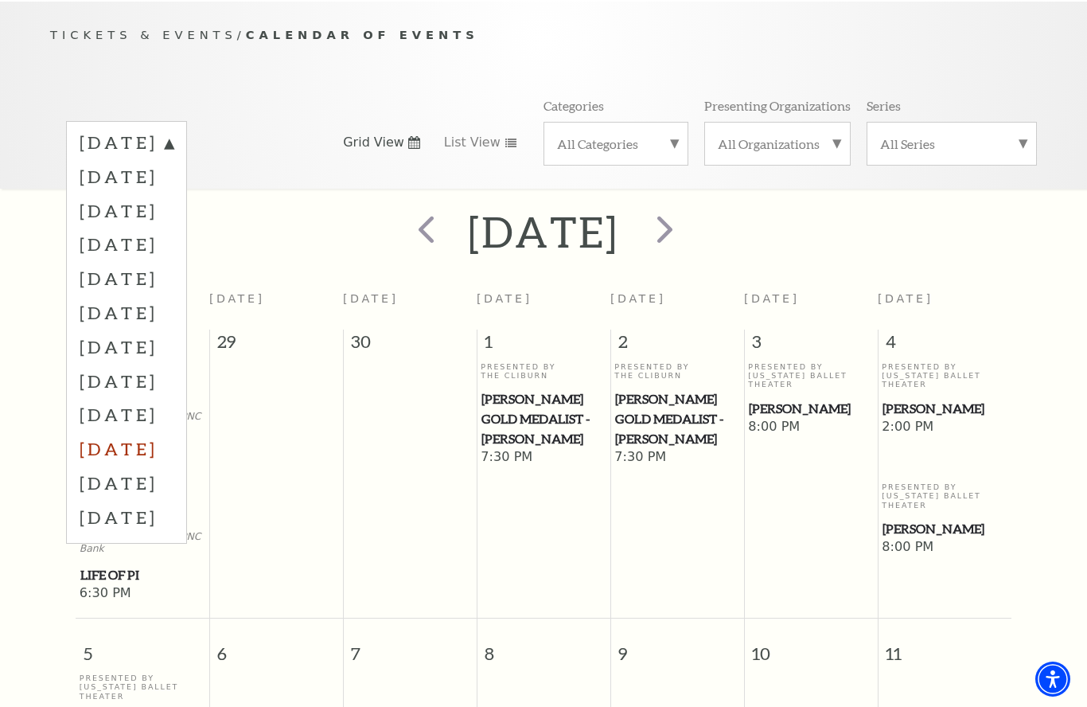
click at [162, 447] on label "June 2026" at bounding box center [127, 448] width 94 height 34
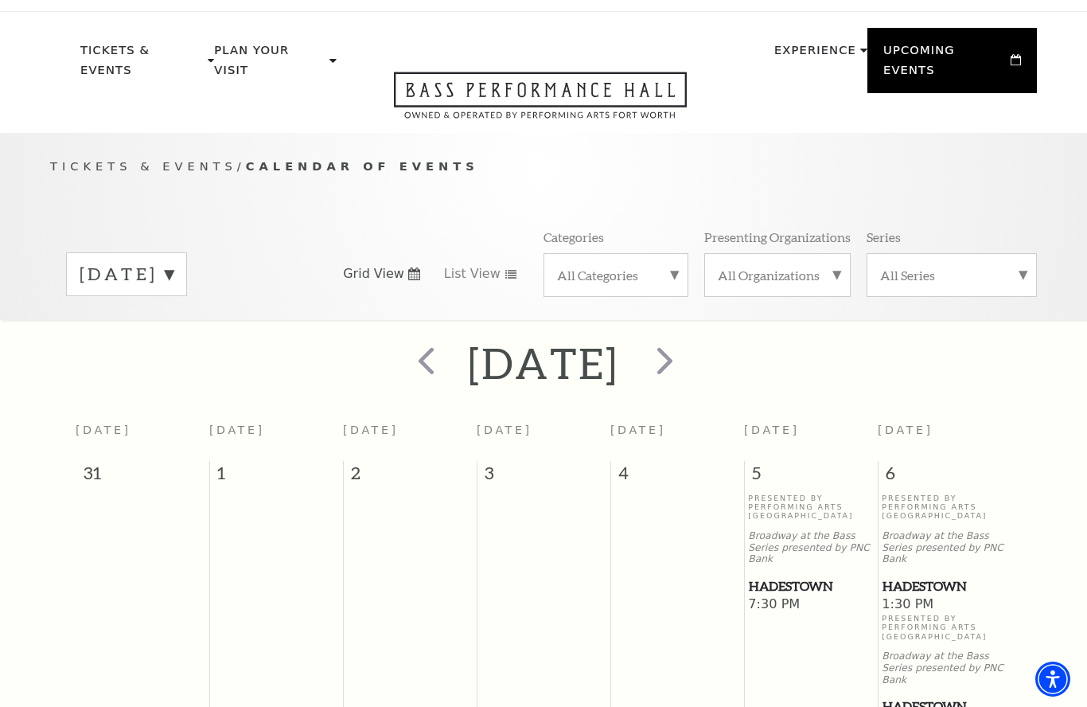
scroll to position [0, 0]
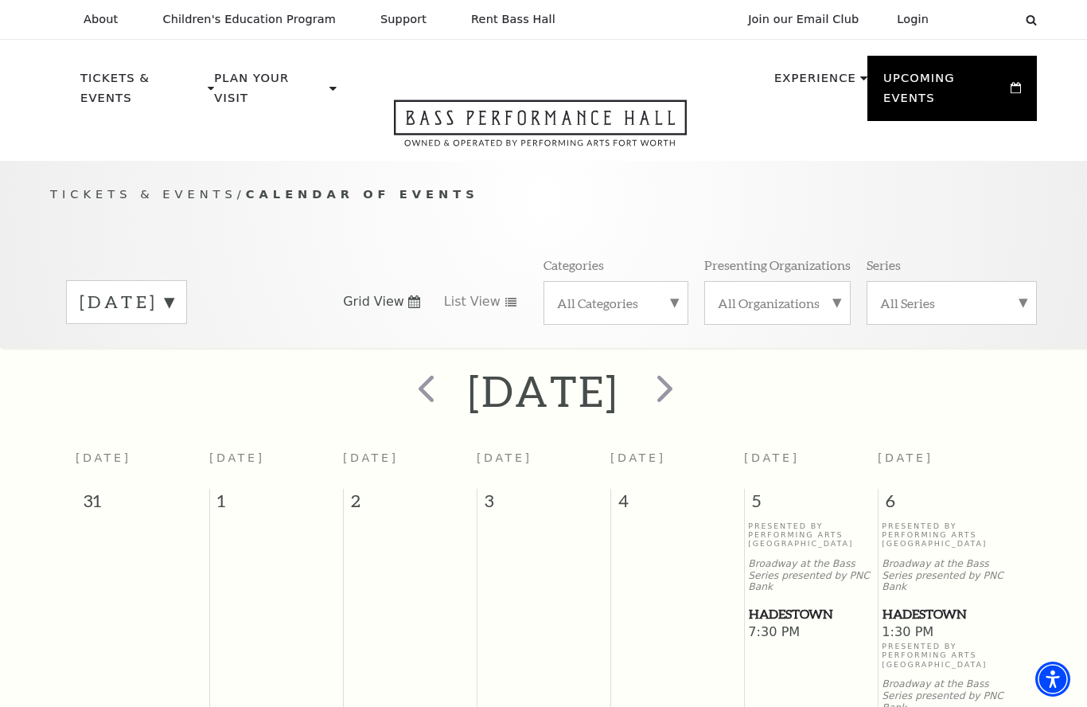
click at [174, 310] on label "June 2026" at bounding box center [127, 302] width 94 height 25
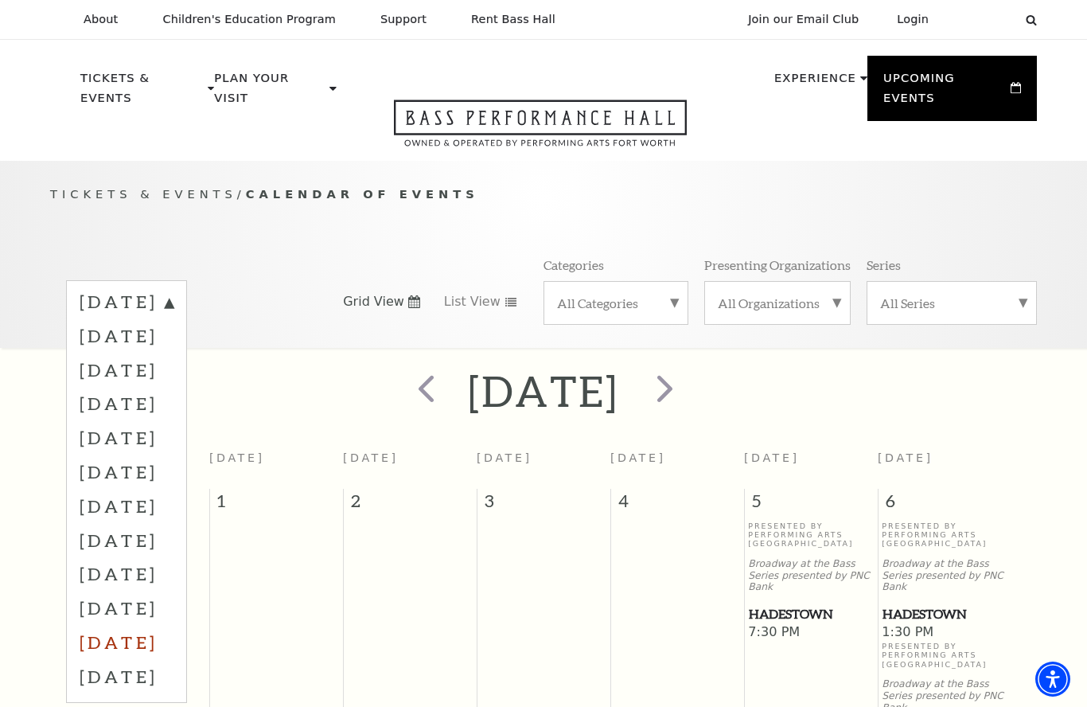
click at [166, 636] on label "July 2026" at bounding box center [127, 642] width 94 height 34
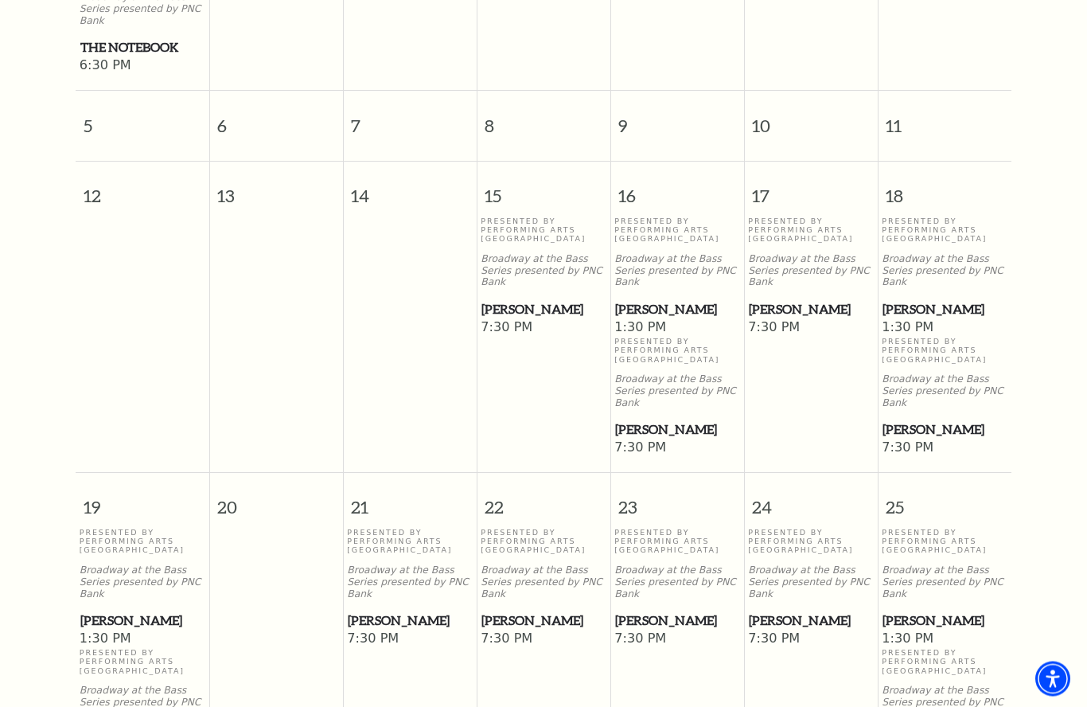
scroll to position [704, 0]
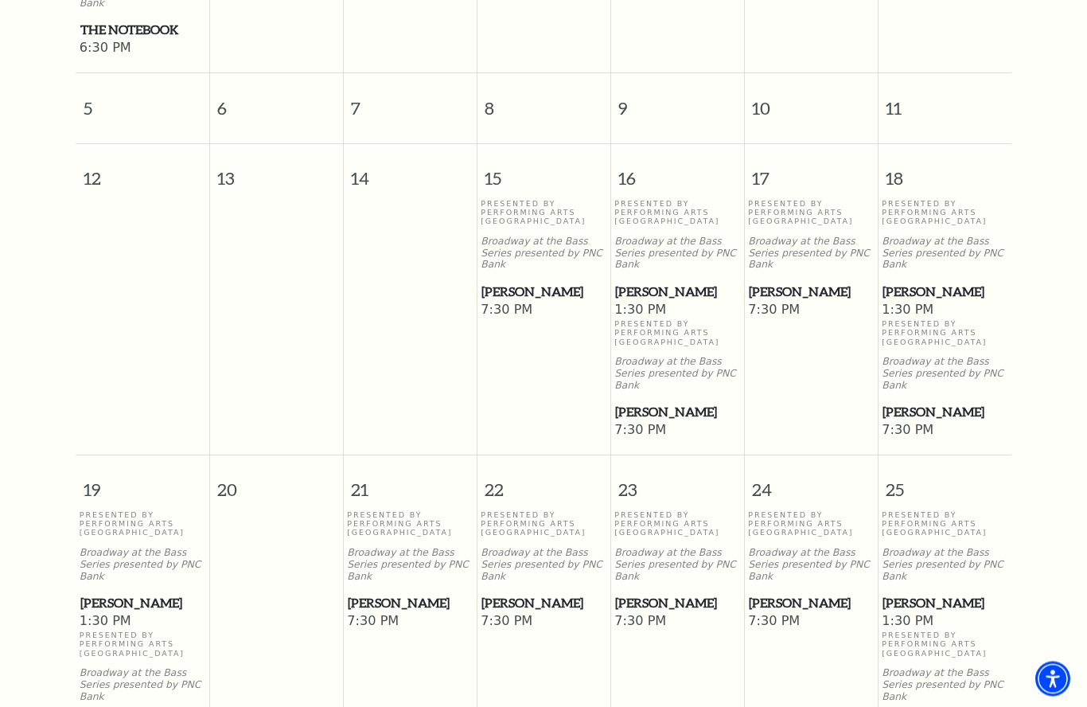
click at [931, 407] on span "[PERSON_NAME]" at bounding box center [945, 413] width 124 height 20
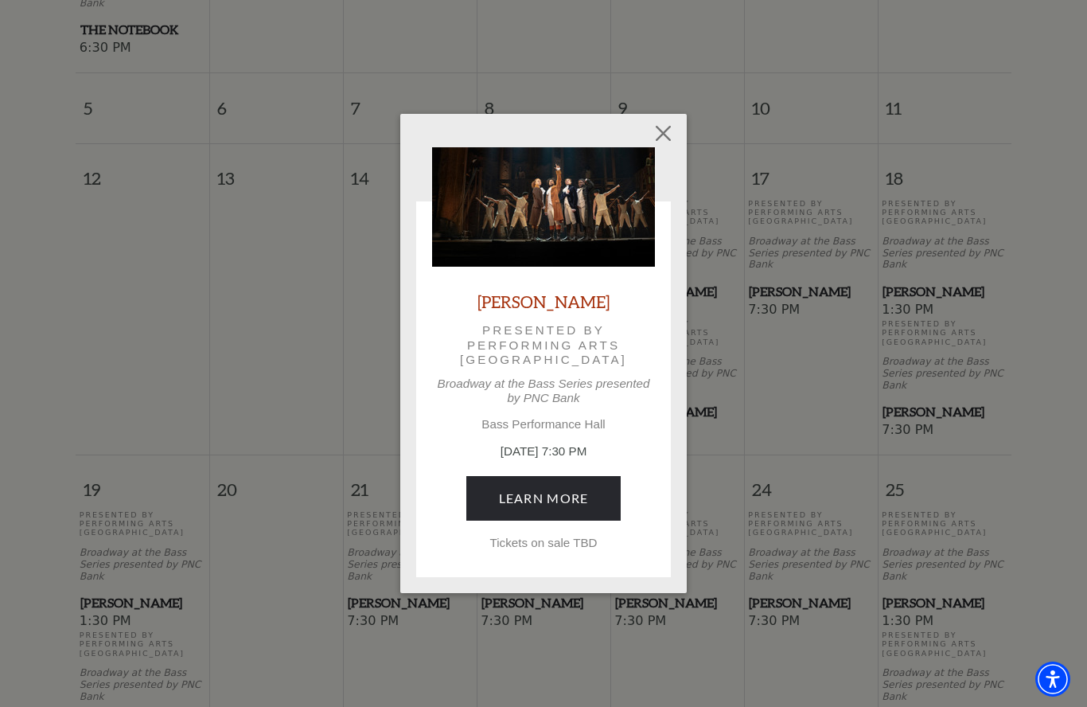
click at [788, 289] on div "Empty heading Hamilton Presented by Performing Arts Fort Worth Broadway at the …" at bounding box center [543, 353] width 1087 height 707
click at [678, 145] on button "Close" at bounding box center [664, 133] width 30 height 30
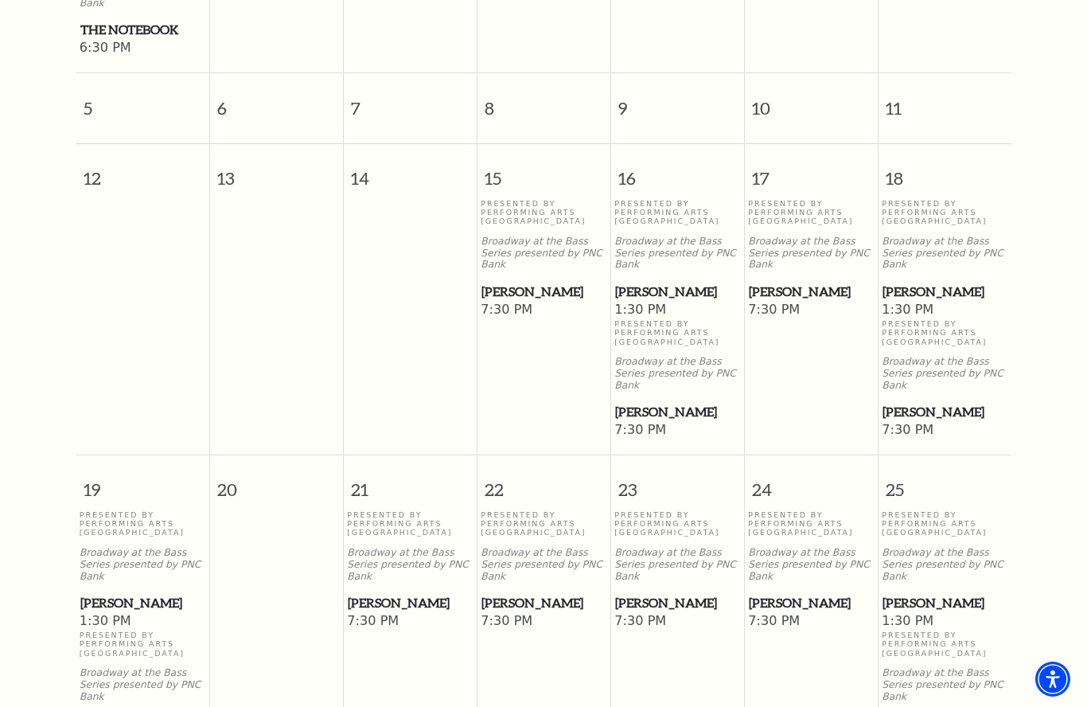
click at [781, 288] on span "[PERSON_NAME]" at bounding box center [811, 292] width 124 height 20
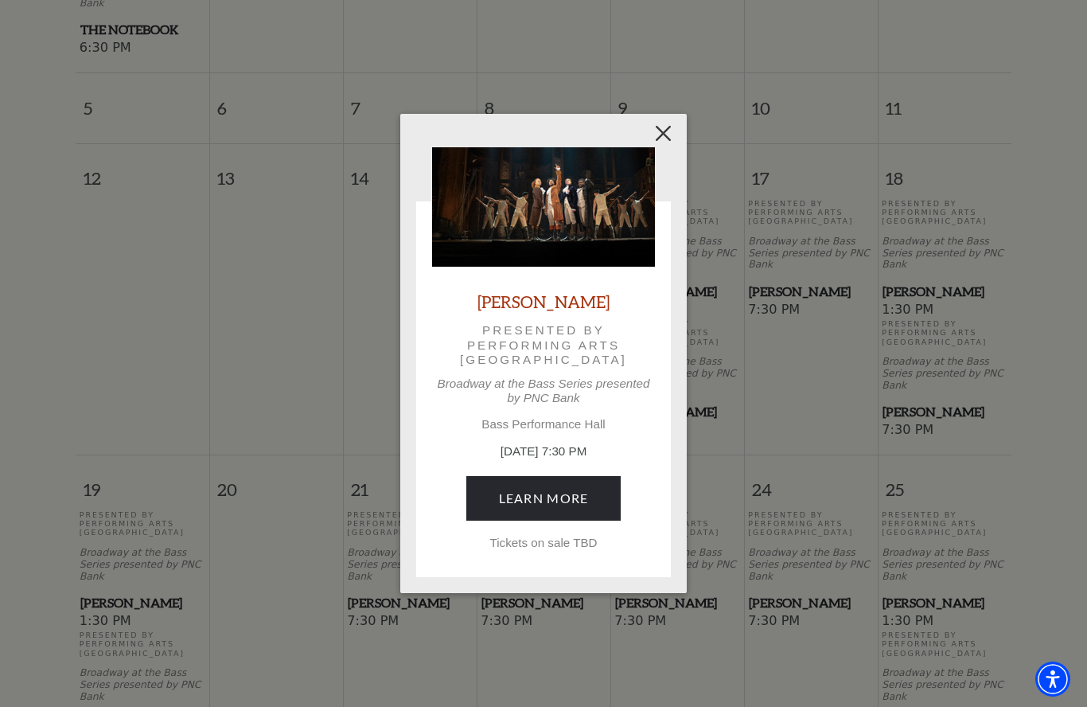
click at [672, 137] on button "Close" at bounding box center [664, 133] width 30 height 30
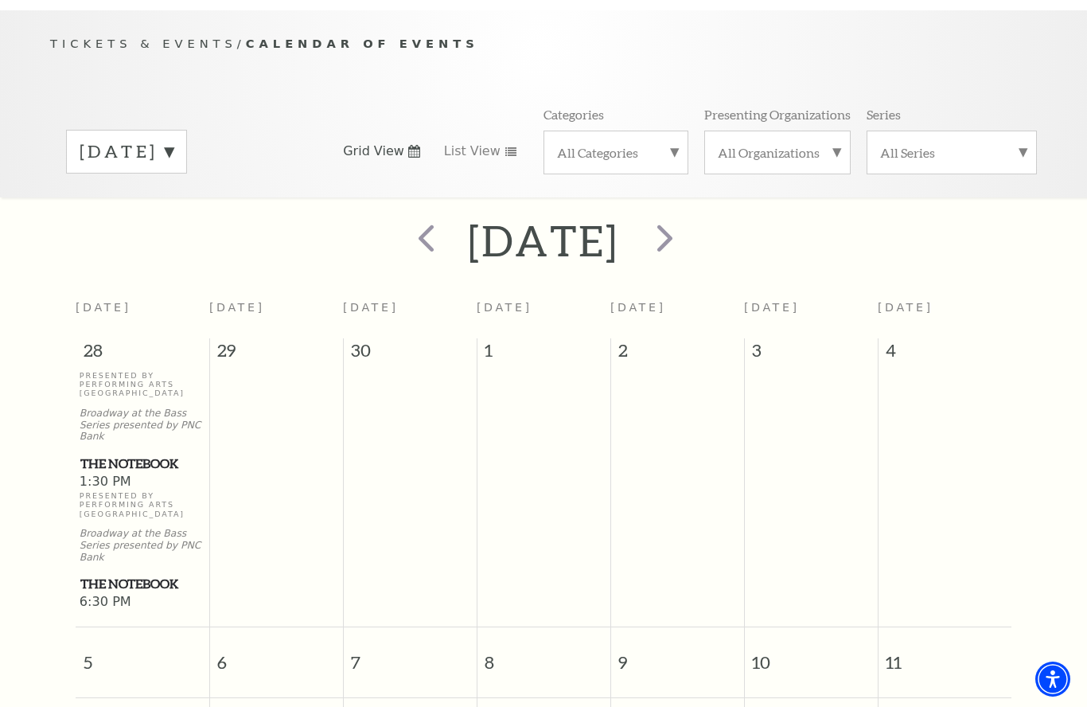
scroll to position [166, 0]
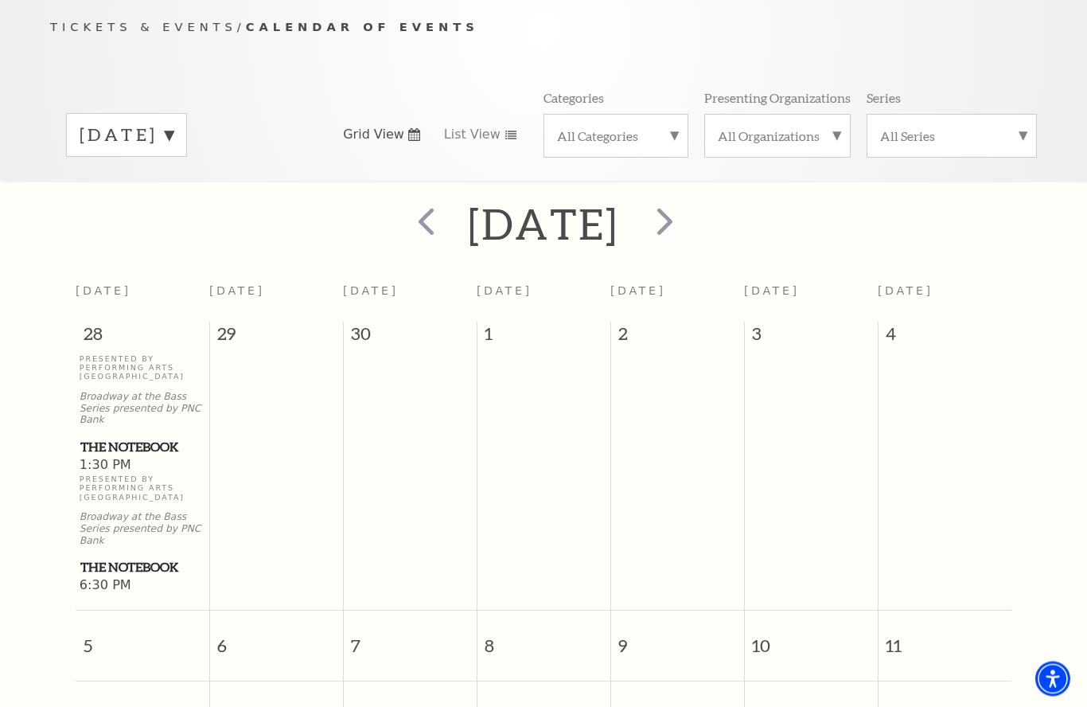
click at [136, 461] on span "1:30 PM" at bounding box center [143, 467] width 126 height 18
click at [127, 461] on span "1:30 PM" at bounding box center [143, 467] width 126 height 18
click at [131, 441] on span "The Notebook" at bounding box center [142, 447] width 124 height 20
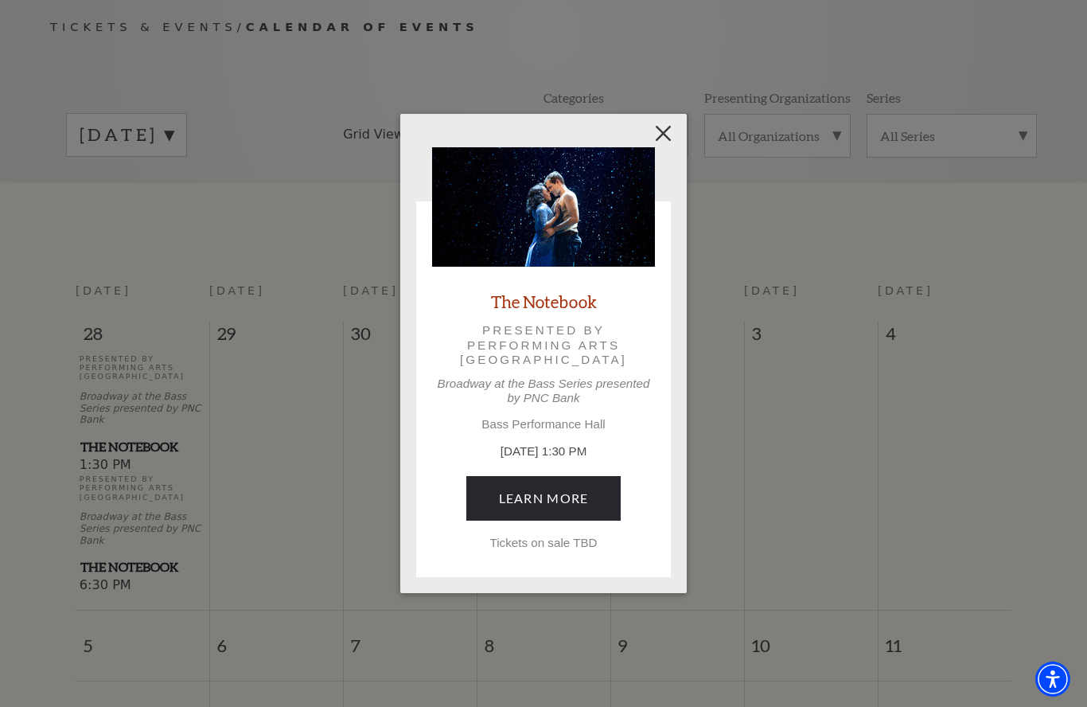
click at [669, 142] on button "Close" at bounding box center [664, 133] width 30 height 30
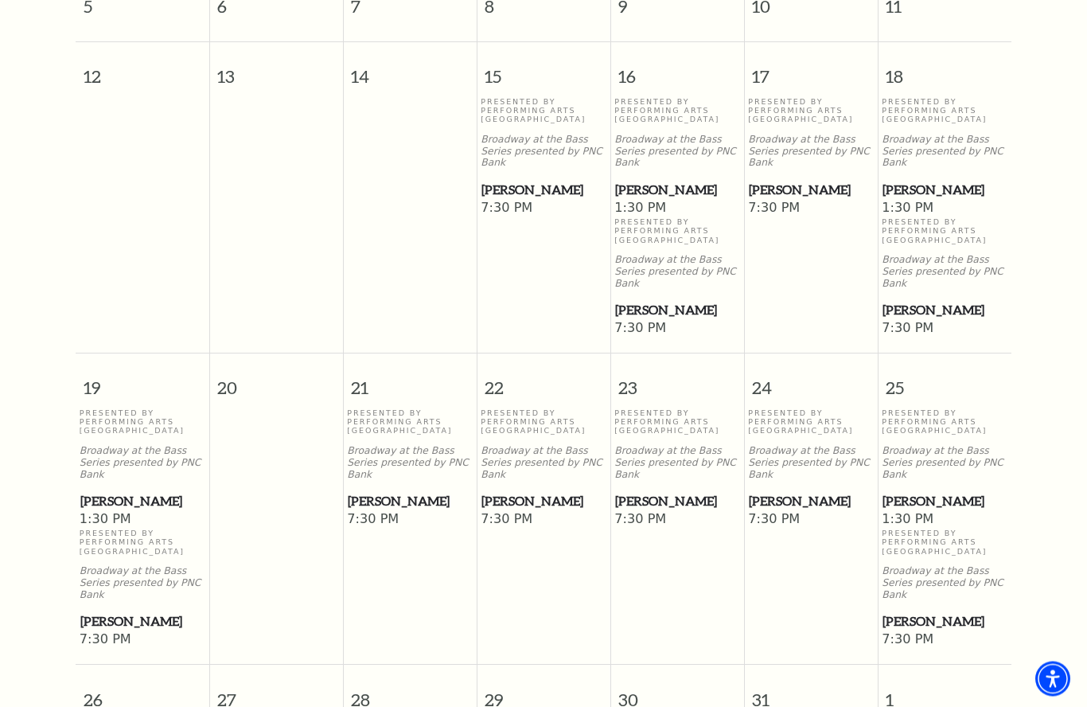
scroll to position [806, 0]
click at [927, 304] on span "[PERSON_NAME]" at bounding box center [945, 310] width 124 height 20
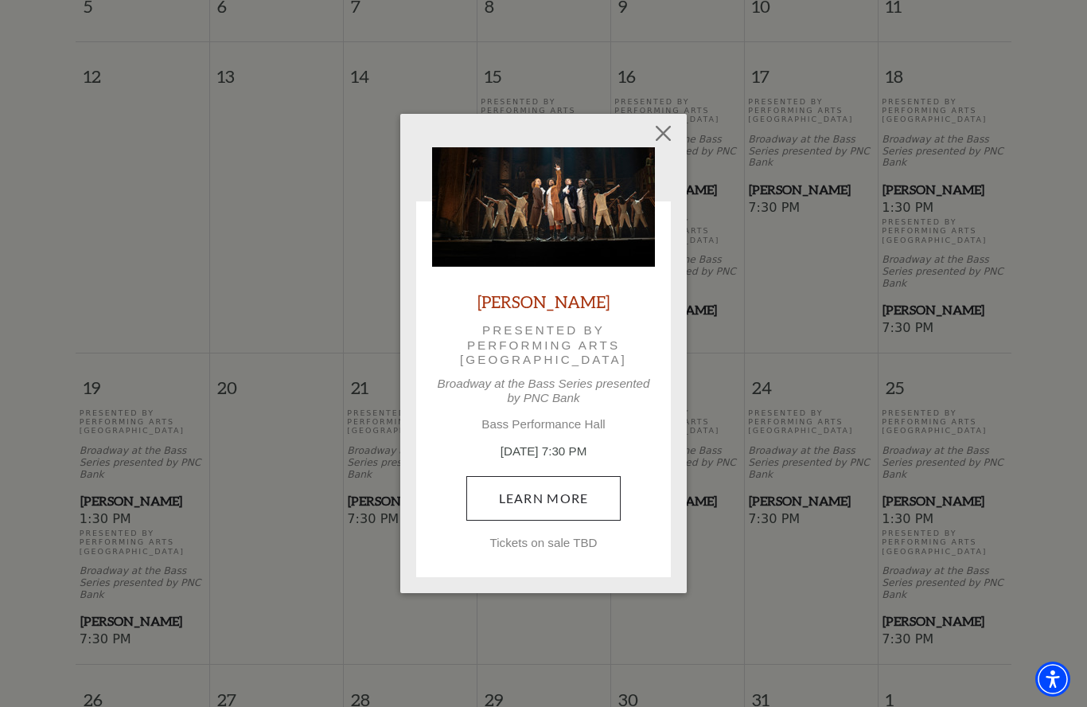
click at [590, 488] on link "Learn More" at bounding box center [543, 498] width 155 height 45
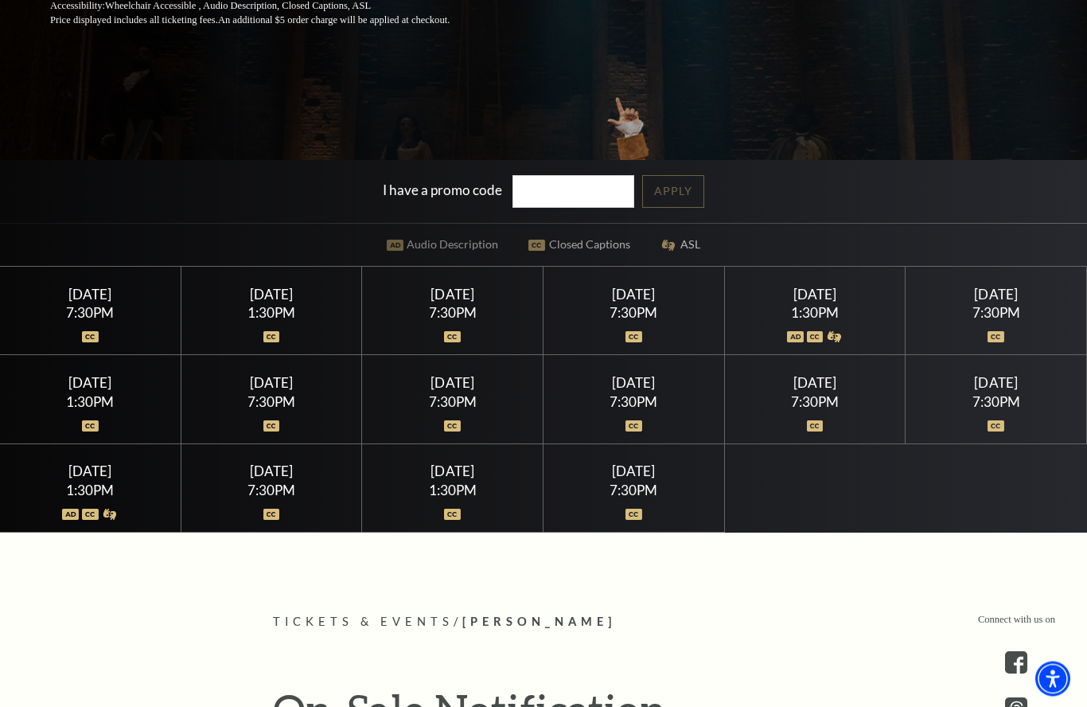
scroll to position [396, 0]
click at [680, 319] on div "7:30PM" at bounding box center [634, 313] width 142 height 14
click at [647, 319] on div "7:30PM" at bounding box center [634, 313] width 142 height 14
click at [634, 335] on div at bounding box center [634, 327] width 142 height 16
click at [977, 303] on div "[DATE]" at bounding box center [996, 294] width 142 height 17
